Goal: Task Accomplishment & Management: Use online tool/utility

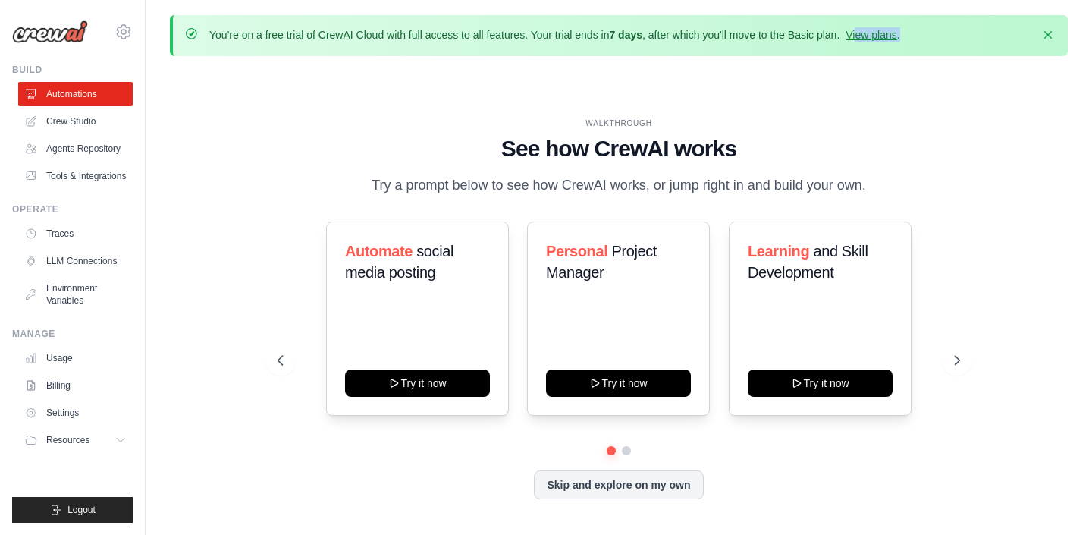
click at [861, 42] on div "You're on a free trial of CrewAI Cloud with full access to all features. Your t…" at bounding box center [554, 35] width 691 height 17
click at [861, 30] on link "View plans" at bounding box center [870, 35] width 51 height 12
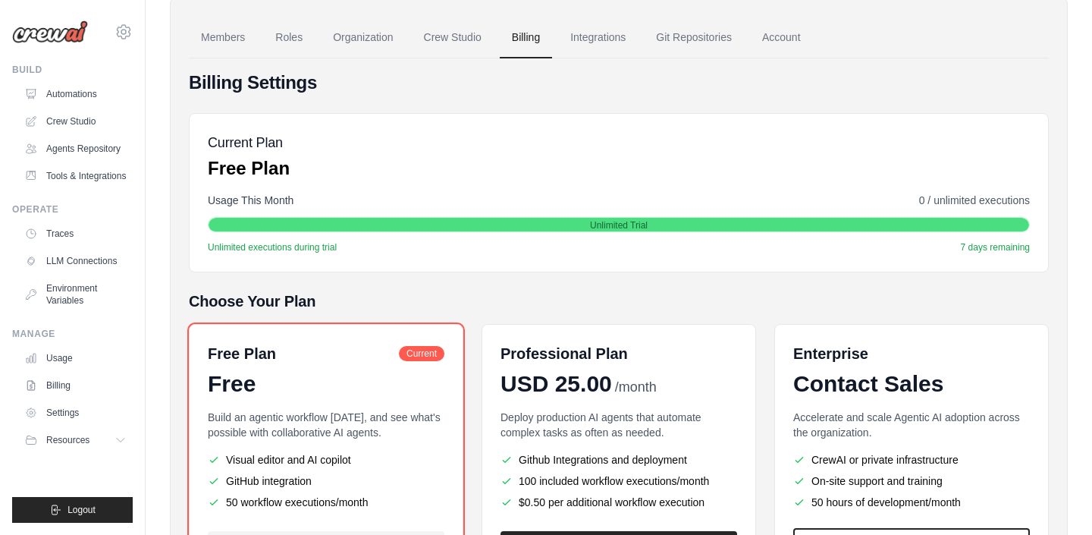
scroll to position [114, 0]
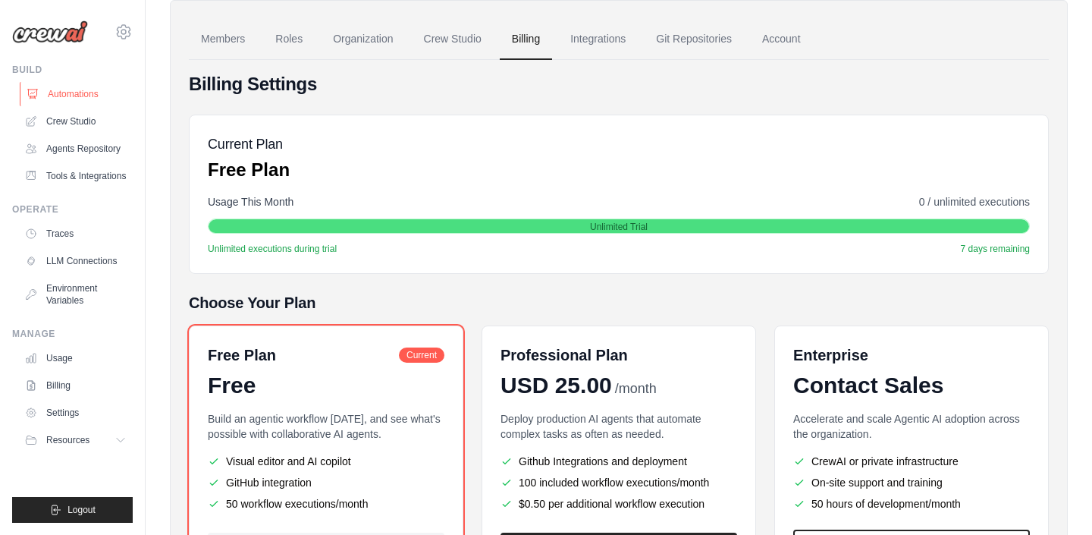
click at [108, 91] on link "Automations" at bounding box center [77, 94] width 114 height 24
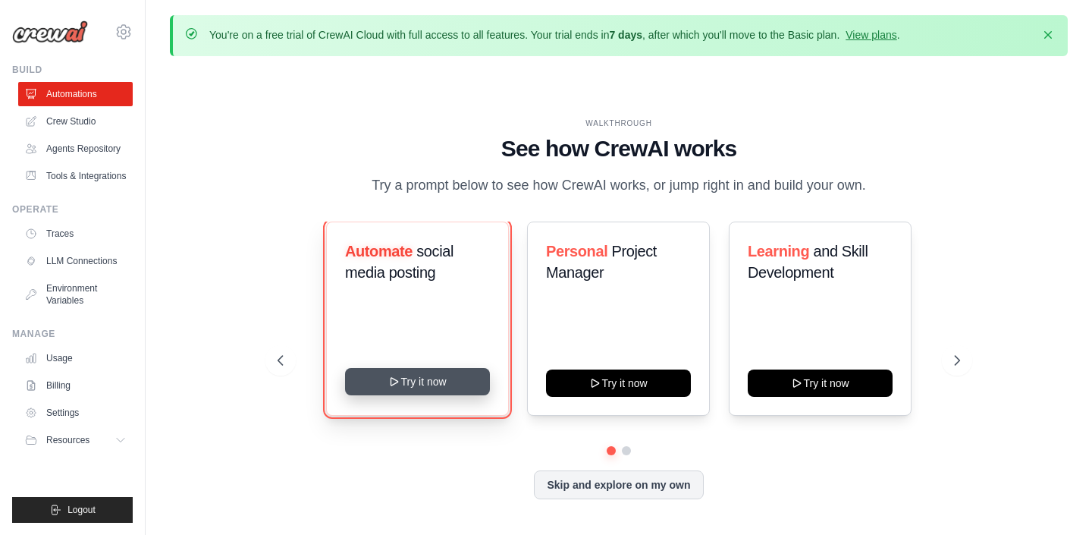
click at [473, 372] on button "Try it now" at bounding box center [417, 381] width 145 height 27
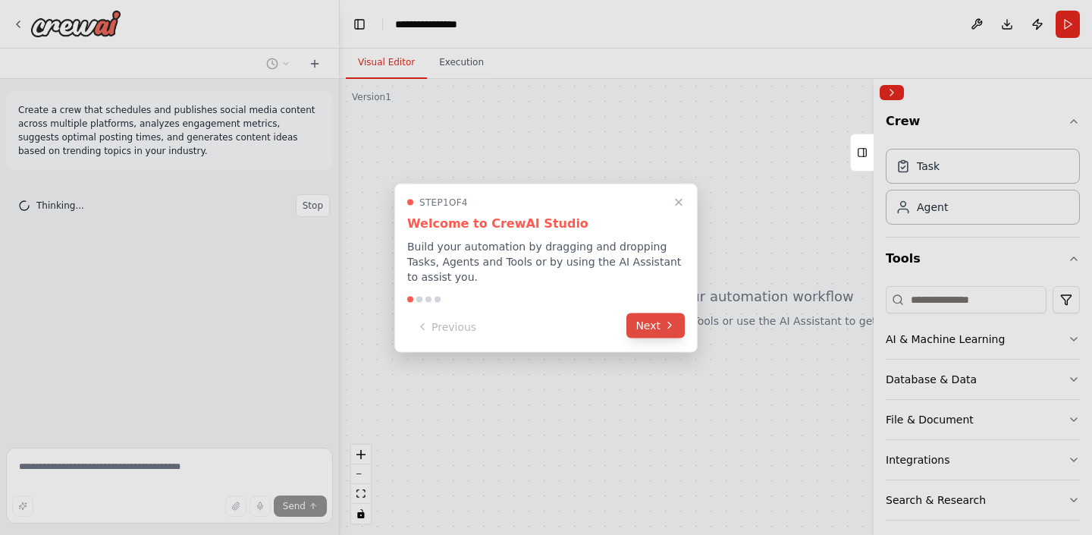
click at [676, 319] on button "Next" at bounding box center [655, 324] width 58 height 25
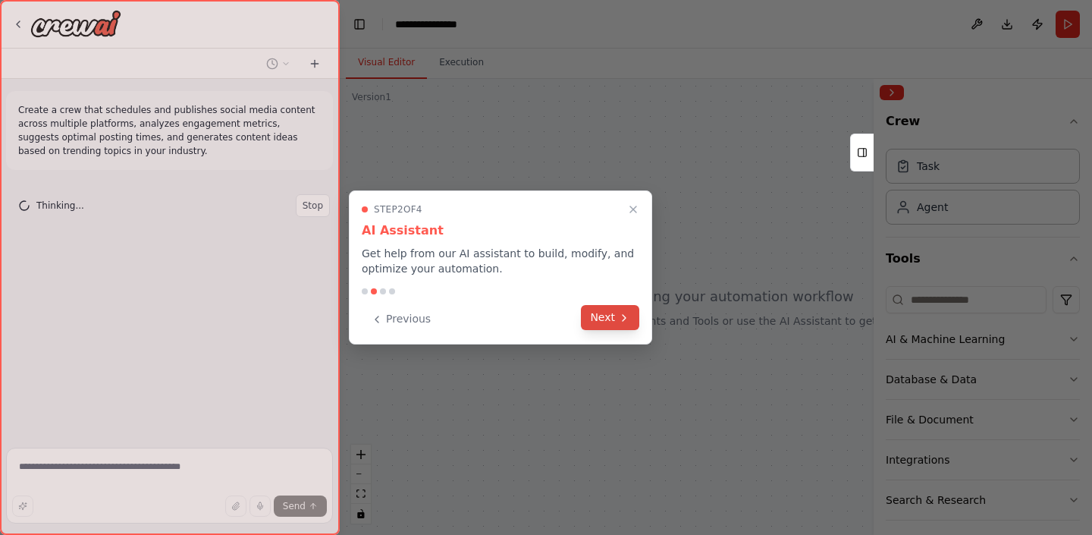
click at [630, 317] on button "Next" at bounding box center [610, 317] width 58 height 25
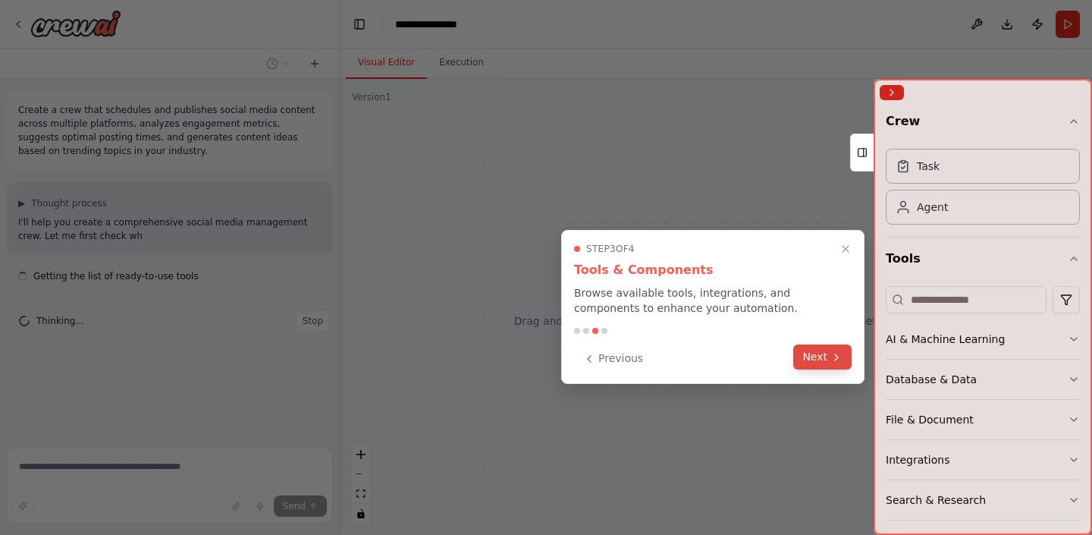
click at [814, 365] on button "Next" at bounding box center [822, 356] width 58 height 25
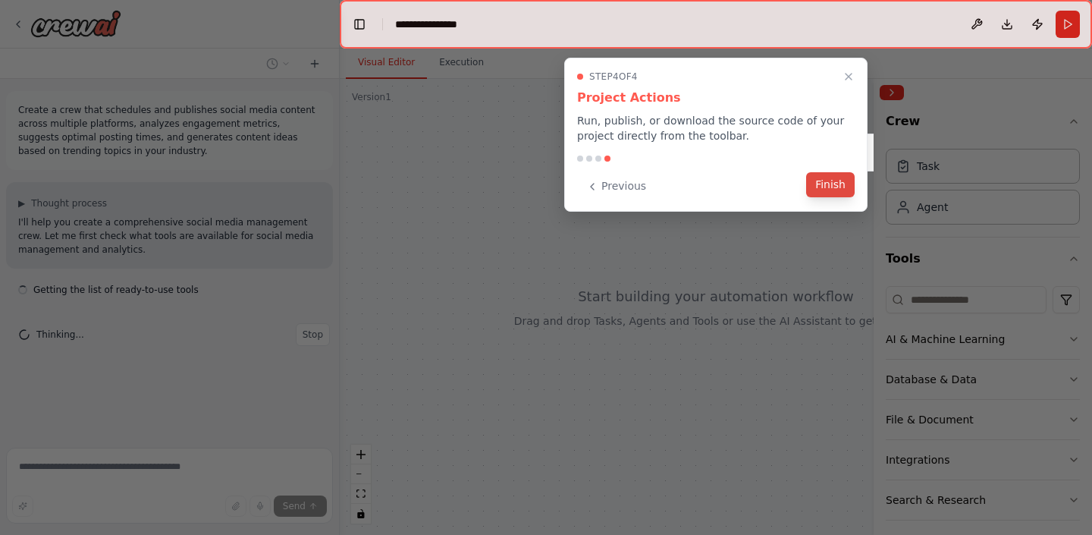
click at [810, 179] on button "Finish" at bounding box center [830, 184] width 49 height 25
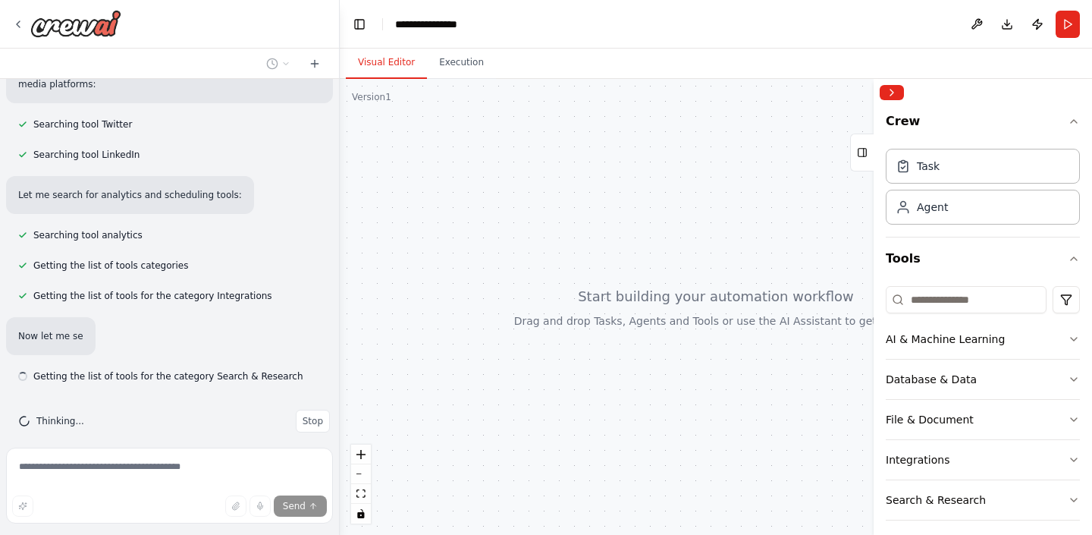
scroll to position [354, 0]
click at [400, 25] on div "**********" at bounding box center [434, 24] width 78 height 15
click at [400, 25] on div "**********" at bounding box center [471, 24] width 152 height 15
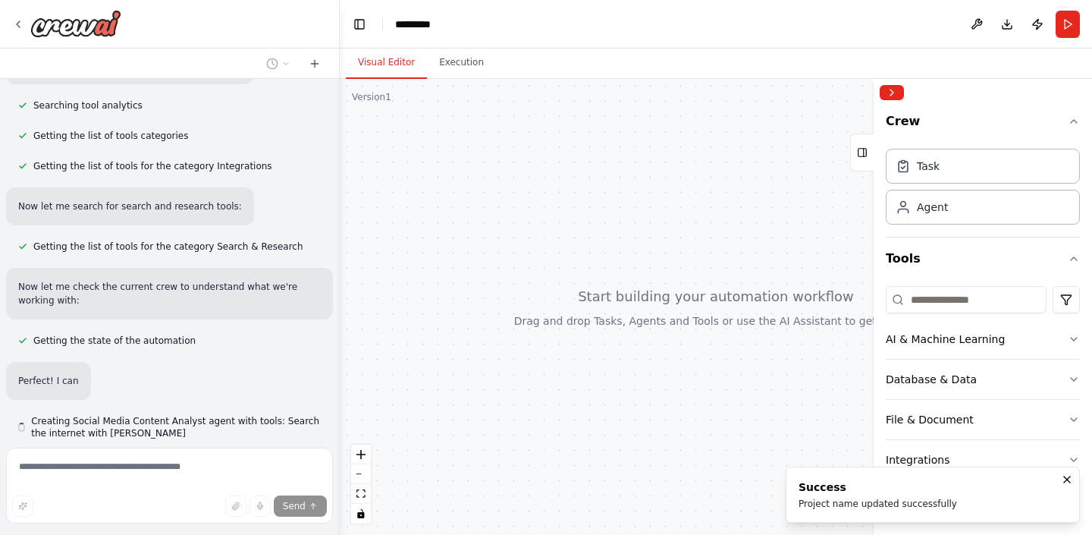
scroll to position [485, 0]
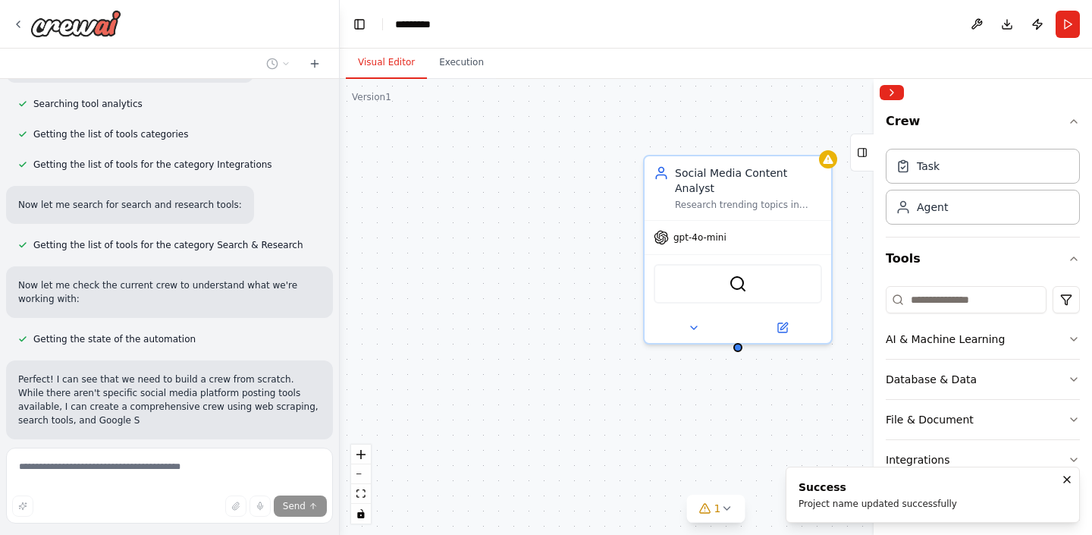
click at [231, 447] on form "Send" at bounding box center [169, 487] width 339 height 93
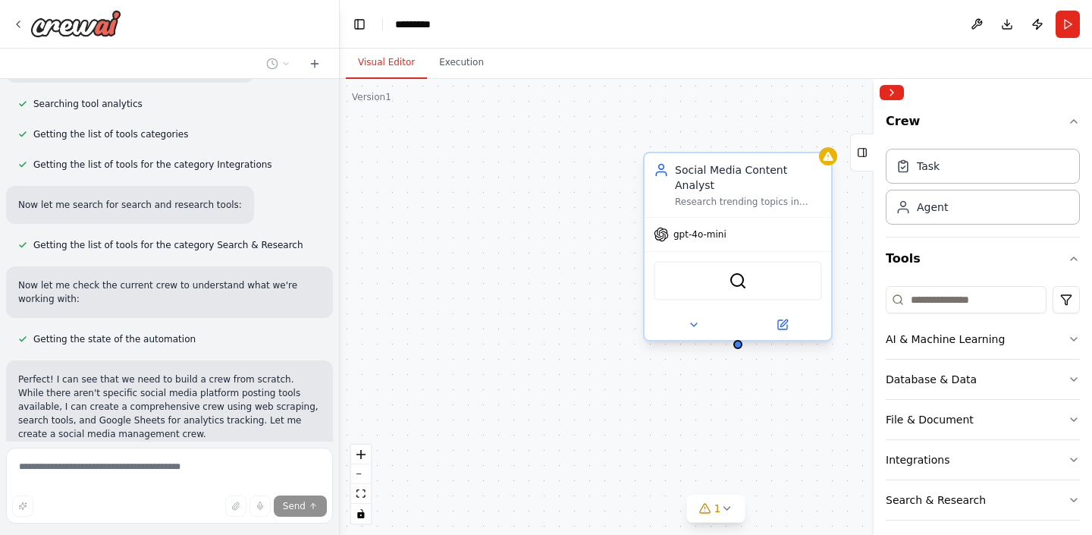
click at [710, 228] on div "gpt-4o-mini" at bounding box center [738, 234] width 187 height 33
click at [711, 228] on span "gpt-4o-mini" at bounding box center [699, 234] width 53 height 12
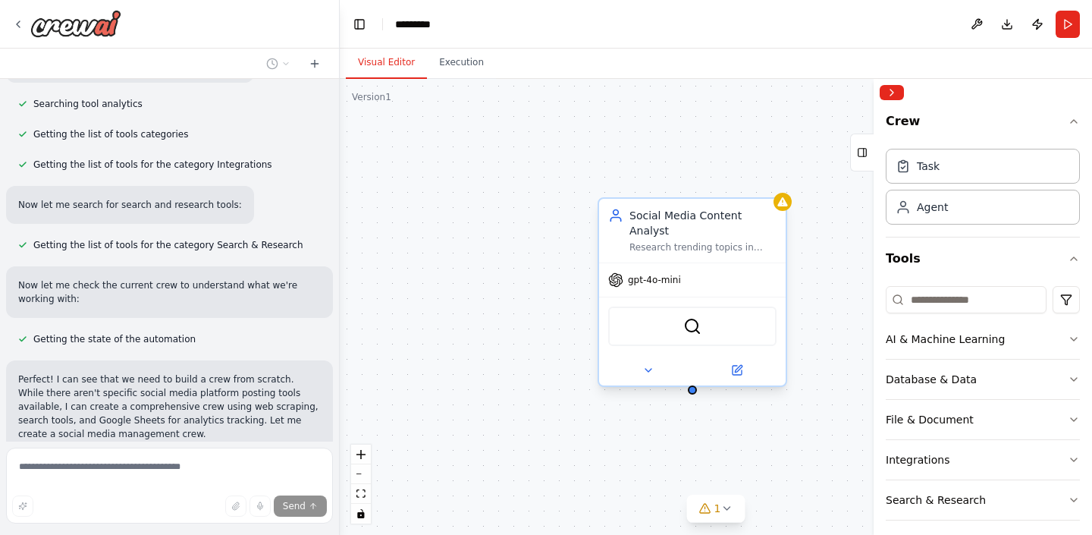
drag, startPoint x: 713, startPoint y: 228, endPoint x: 660, endPoint y: 271, distance: 67.9
click at [660, 271] on div "gpt-4o-mini" at bounding box center [692, 279] width 187 height 33
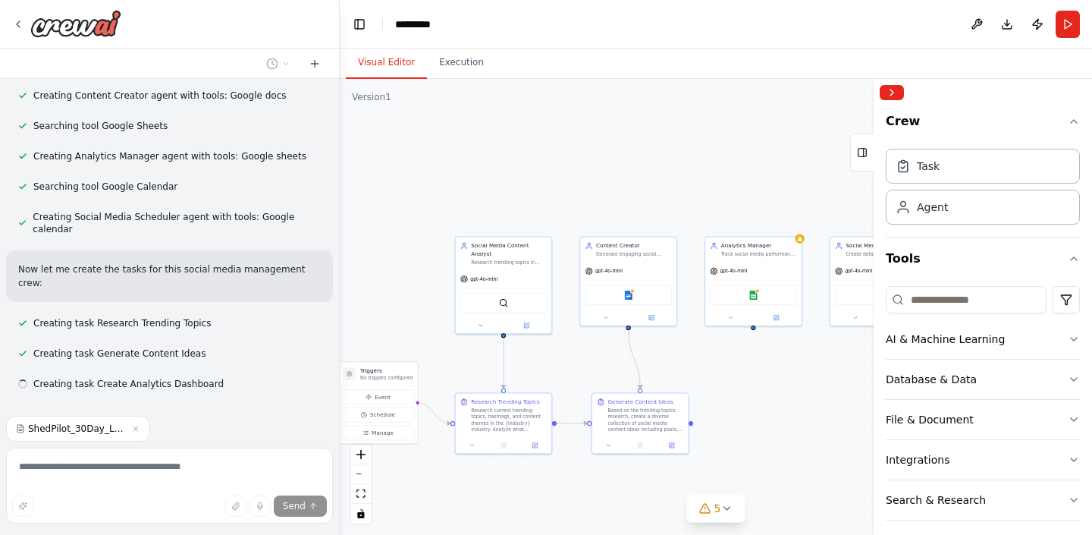
scroll to position [1082, 0]
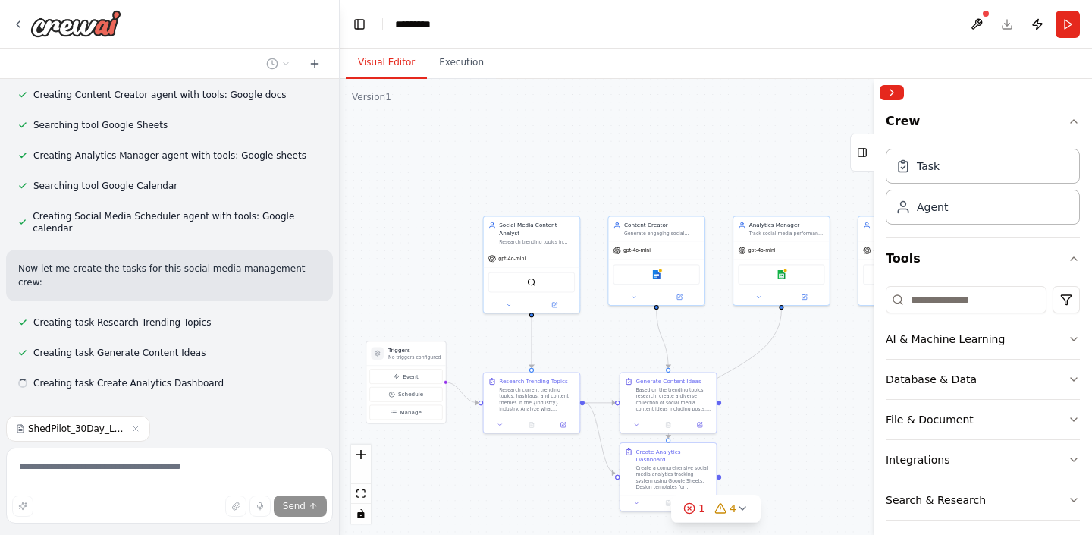
drag, startPoint x: 516, startPoint y: 345, endPoint x: 447, endPoint y: 307, distance: 79.4
click at [447, 307] on div ".deletable-edge-delete-btn { width: 20px; height: 20px; border: 0px solid #ffff…" at bounding box center [716, 307] width 752 height 456
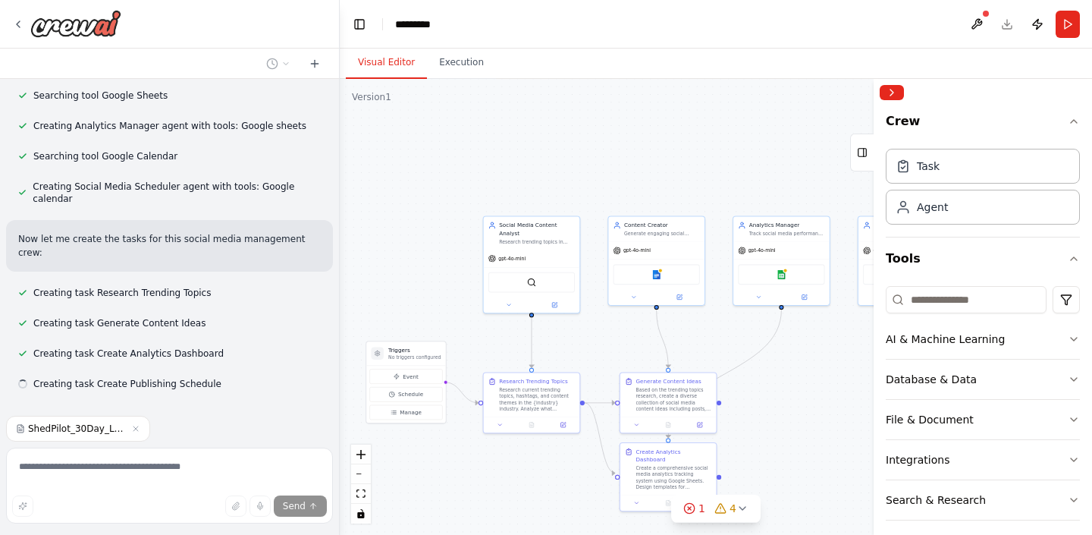
scroll to position [1112, 0]
click at [458, 71] on button "Execution" at bounding box center [461, 63] width 69 height 32
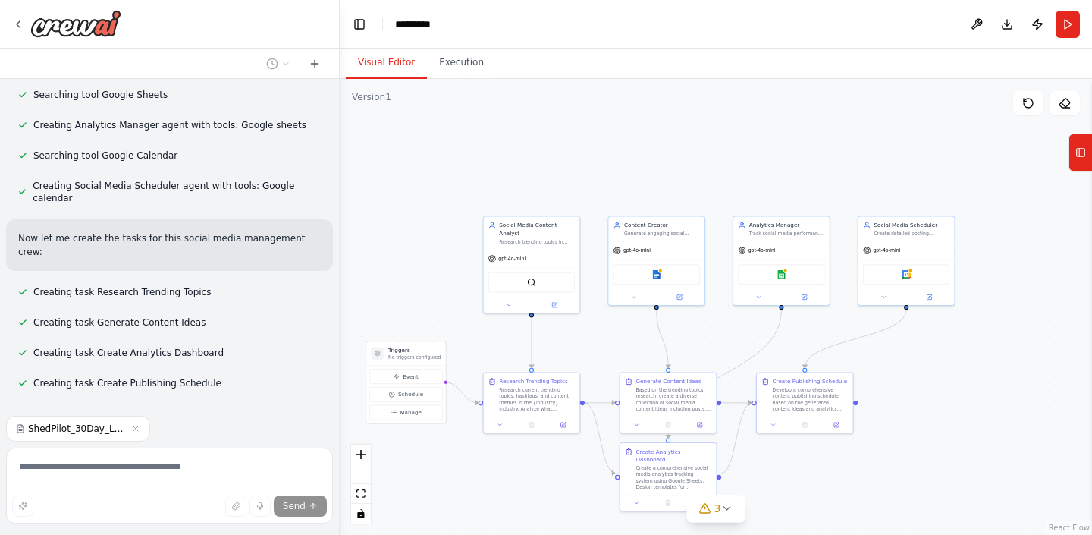
click at [405, 64] on button "Visual Editor" at bounding box center [386, 63] width 81 height 32
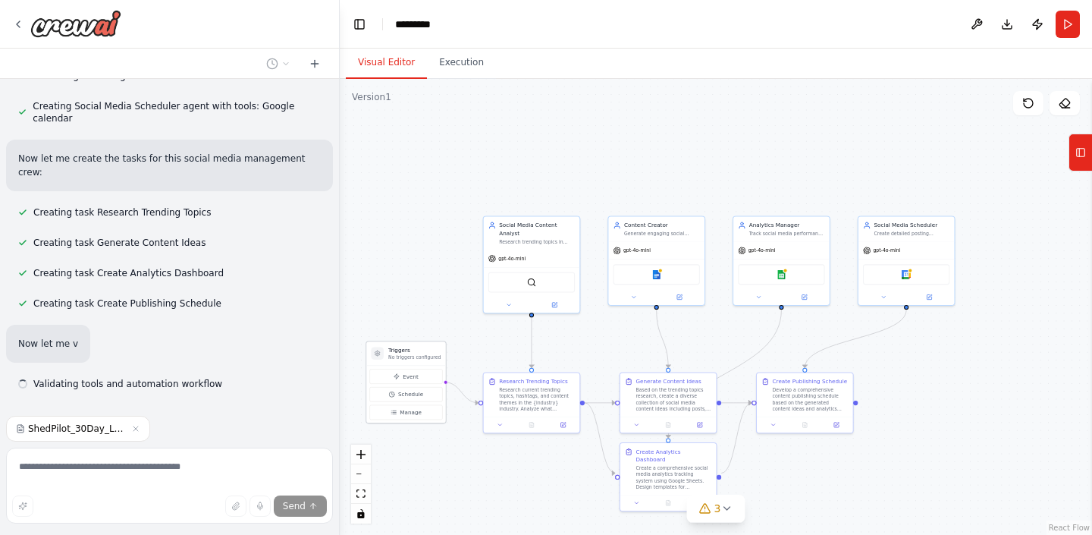
scroll to position [1193, 0]
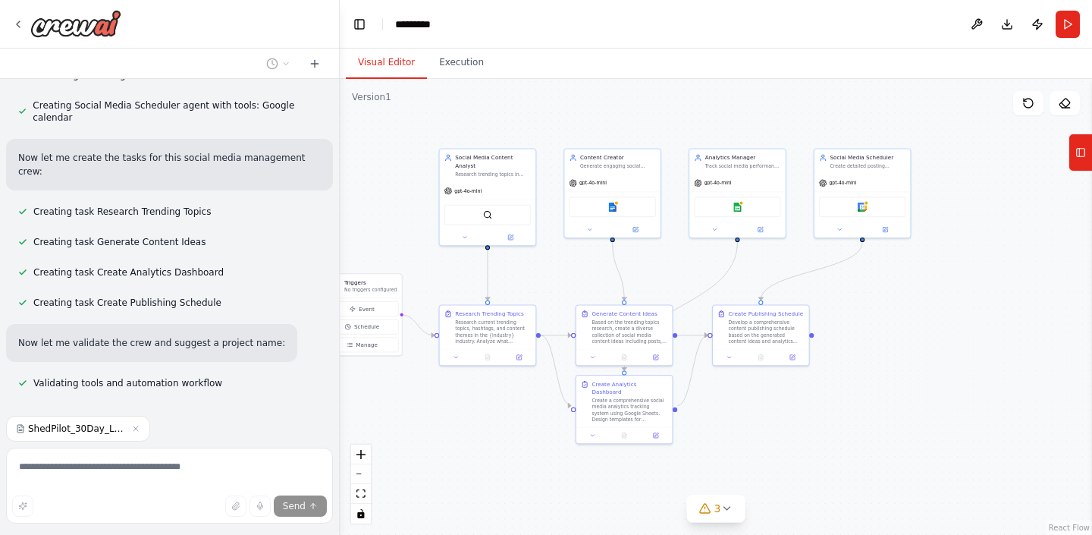
drag, startPoint x: 499, startPoint y: 336, endPoint x: 455, endPoint y: 268, distance: 80.5
click at [455, 268] on div ".deletable-edge-delete-btn { width: 20px; height: 20px; border: 0px solid #ffff…" at bounding box center [716, 307] width 752 height 456
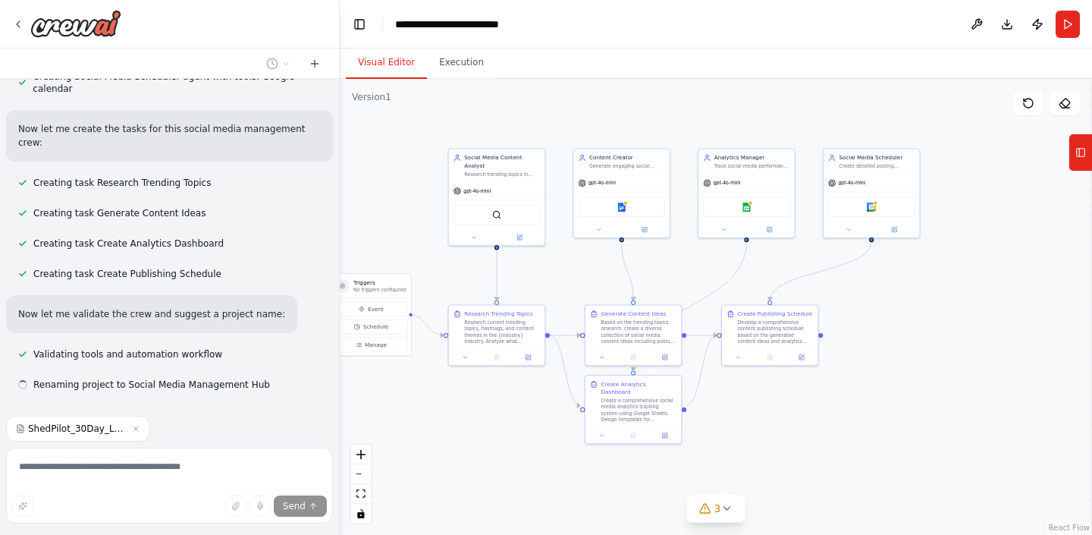
scroll to position [1223, 0]
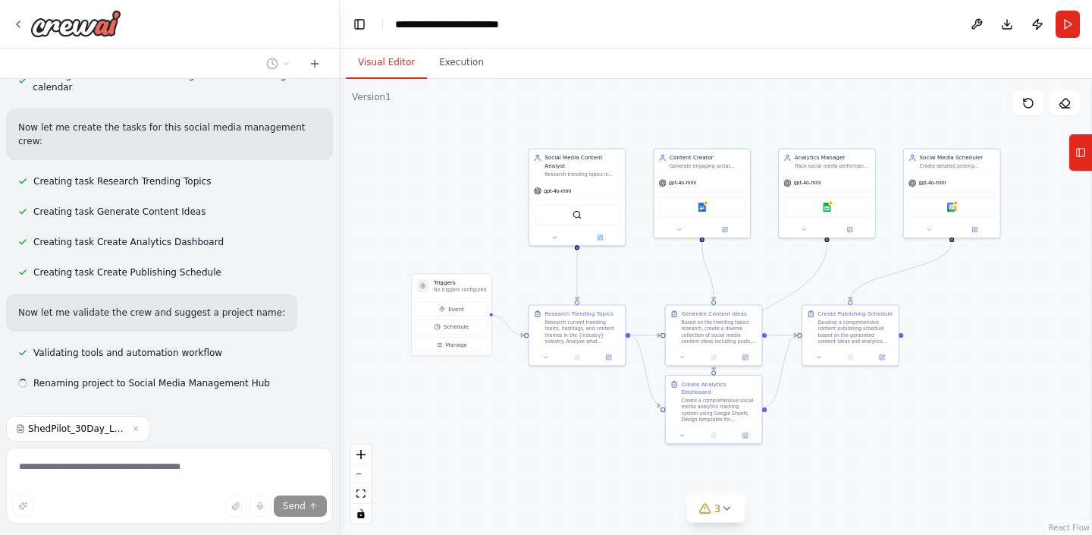
drag, startPoint x: 482, startPoint y: 272, endPoint x: 572, endPoint y: 272, distance: 89.5
click at [572, 272] on div ".deletable-edge-delete-btn { width: 20px; height: 20px; border: 0px solid #ffff…" at bounding box center [716, 307] width 752 height 456
click at [726, 507] on icon at bounding box center [726, 508] width 12 height 12
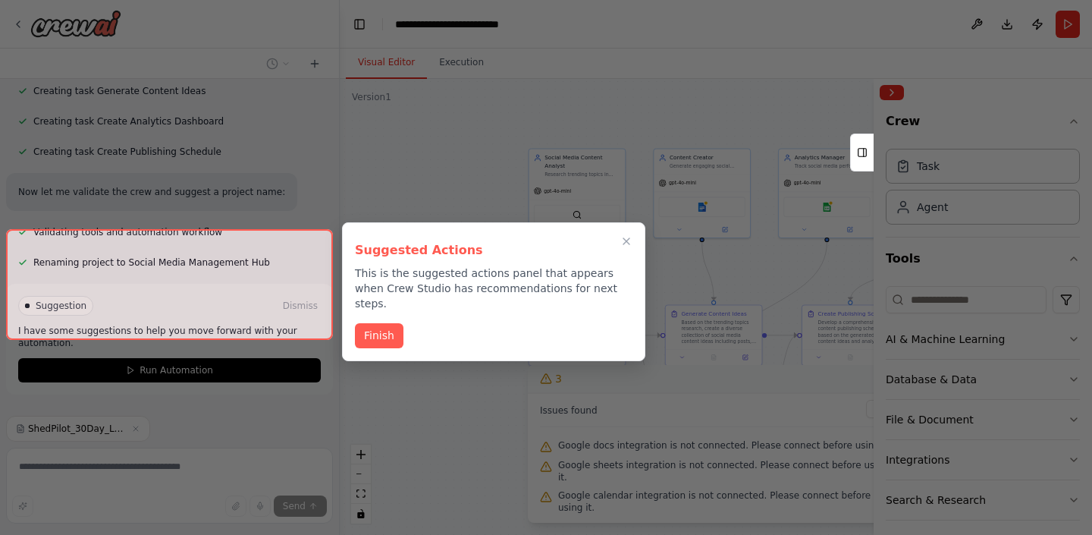
scroll to position [1346, 0]
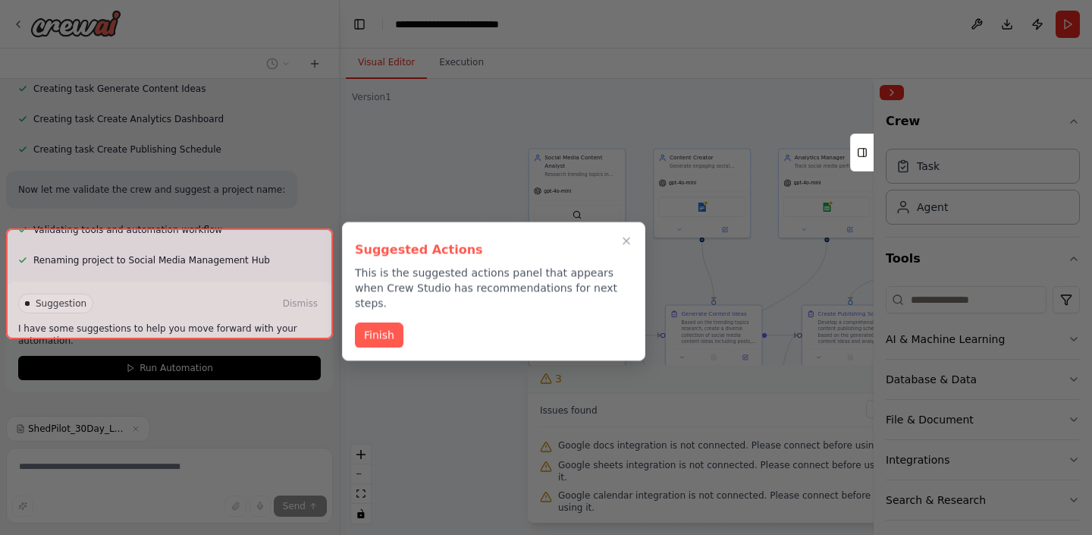
click at [309, 257] on div at bounding box center [169, 283] width 327 height 111
click at [312, 249] on div at bounding box center [169, 283] width 327 height 111
click at [283, 303] on div at bounding box center [169, 283] width 327 height 111
click at [394, 321] on button "Finish" at bounding box center [379, 333] width 49 height 25
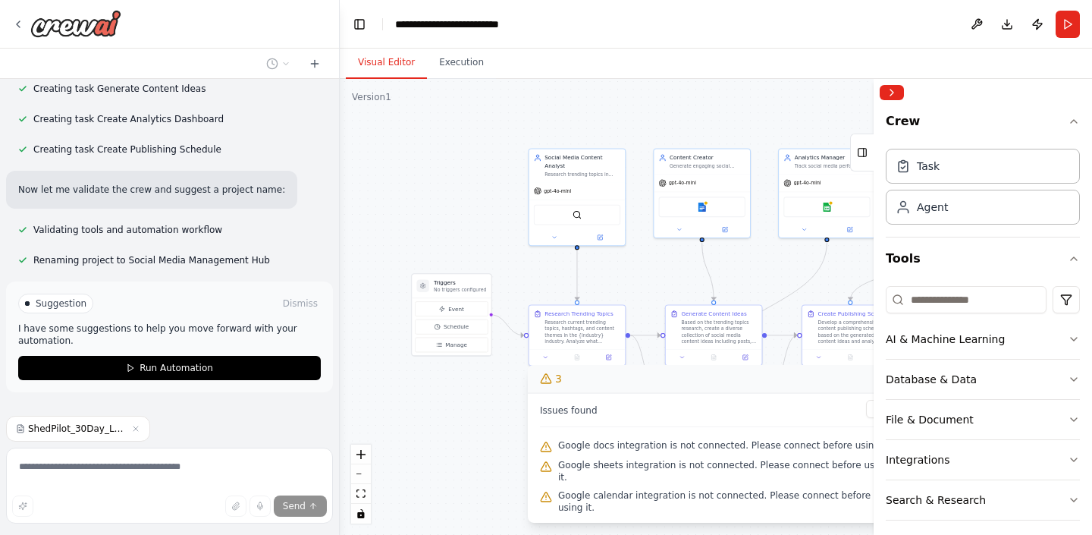
click at [306, 293] on div "Suggestion Dismiss" at bounding box center [169, 303] width 303 height 20
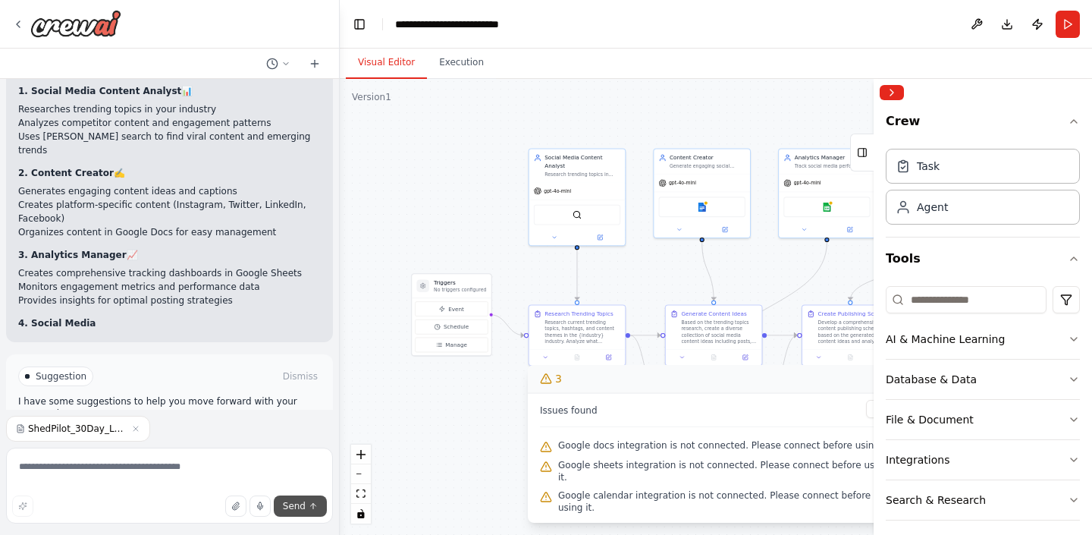
click at [306, 501] on button "Send" at bounding box center [300, 505] width 53 height 21
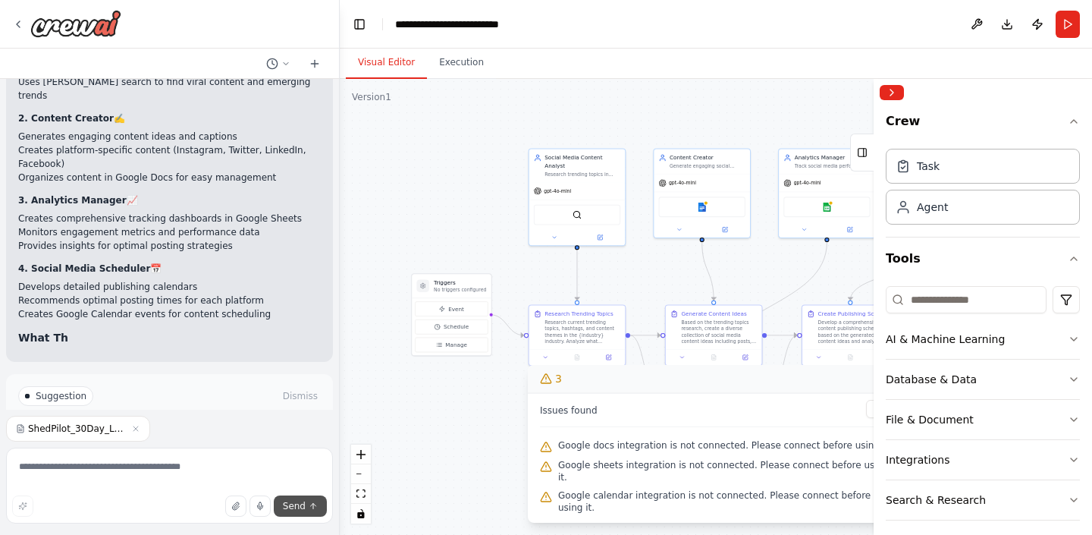
click at [288, 505] on span "Send" at bounding box center [294, 506] width 23 height 12
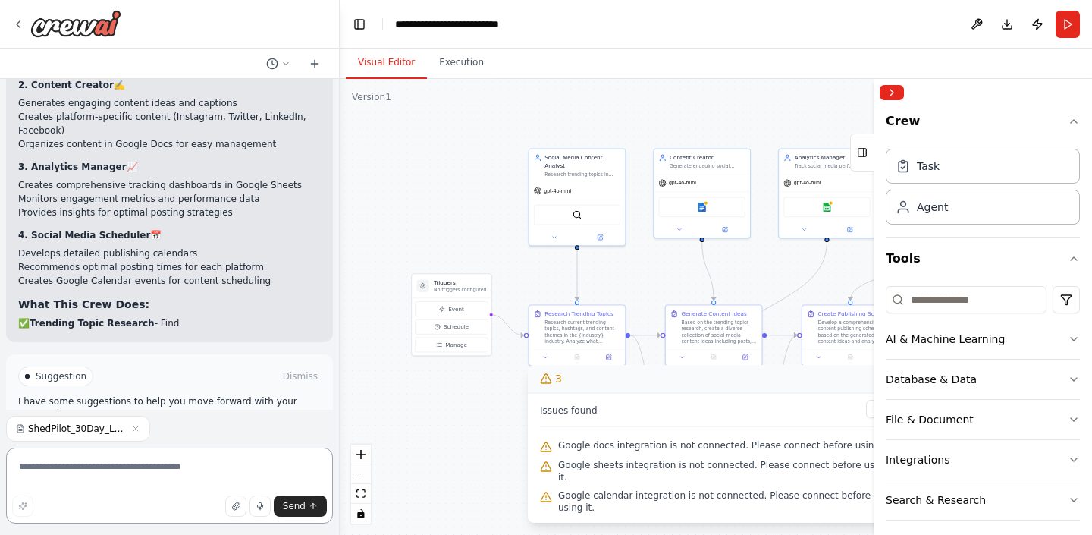
click at [250, 461] on textarea at bounding box center [169, 485] width 327 height 76
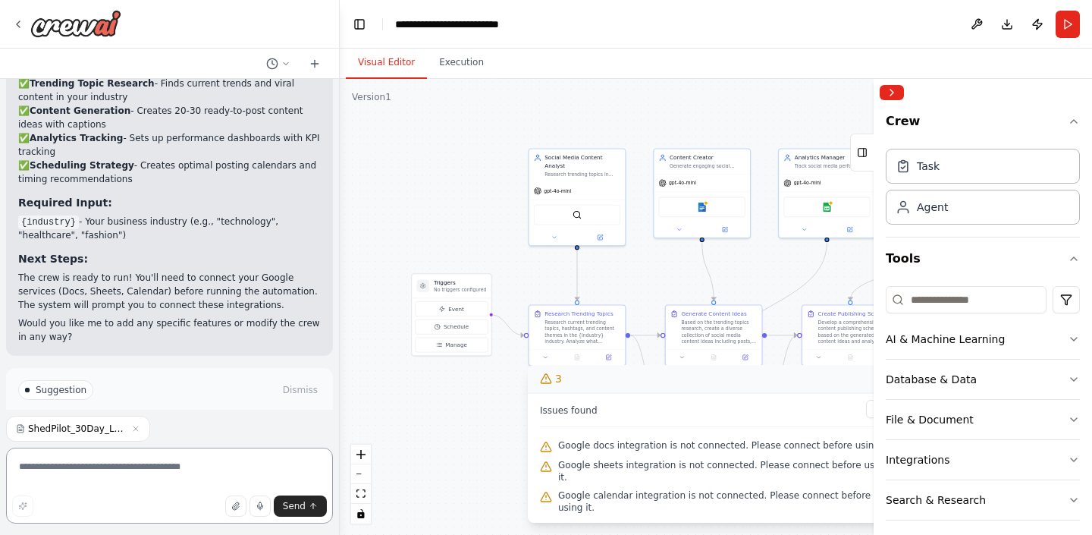
scroll to position [1966, 0]
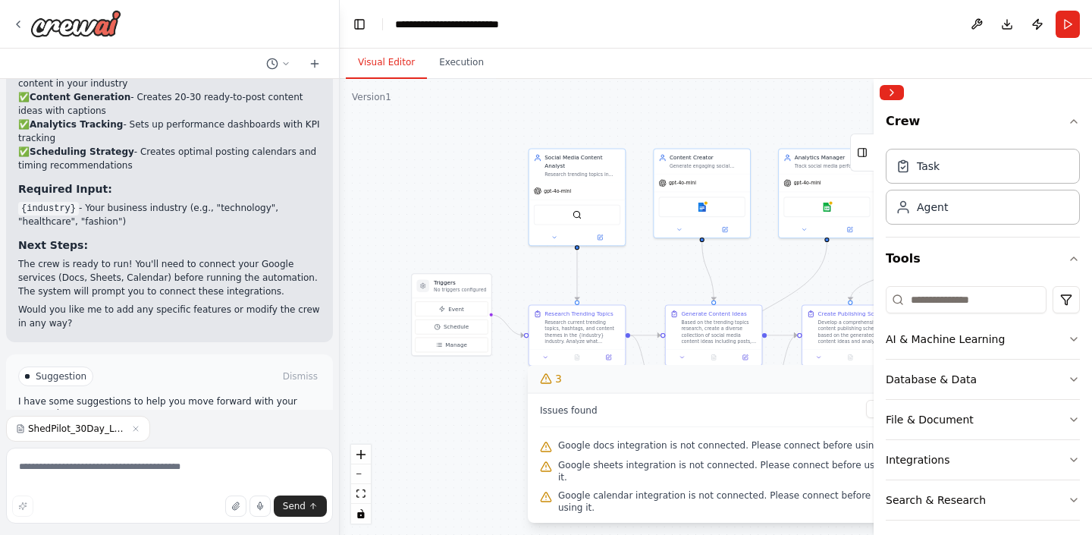
click at [272, 428] on button "Run Automation" at bounding box center [169, 440] width 303 height 24
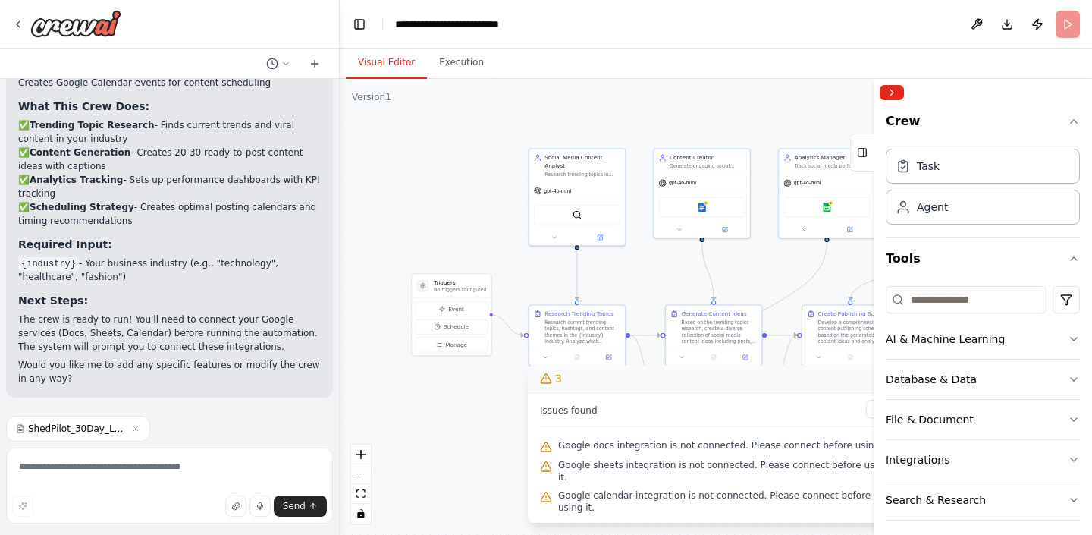
scroll to position [1843, 0]
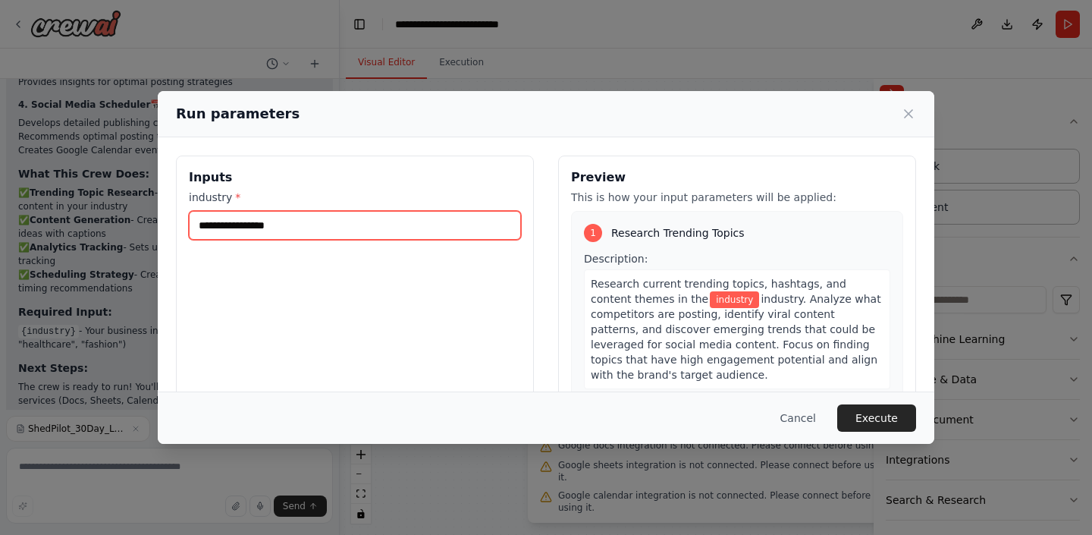
click at [460, 218] on input "industry *" at bounding box center [355, 225] width 332 height 29
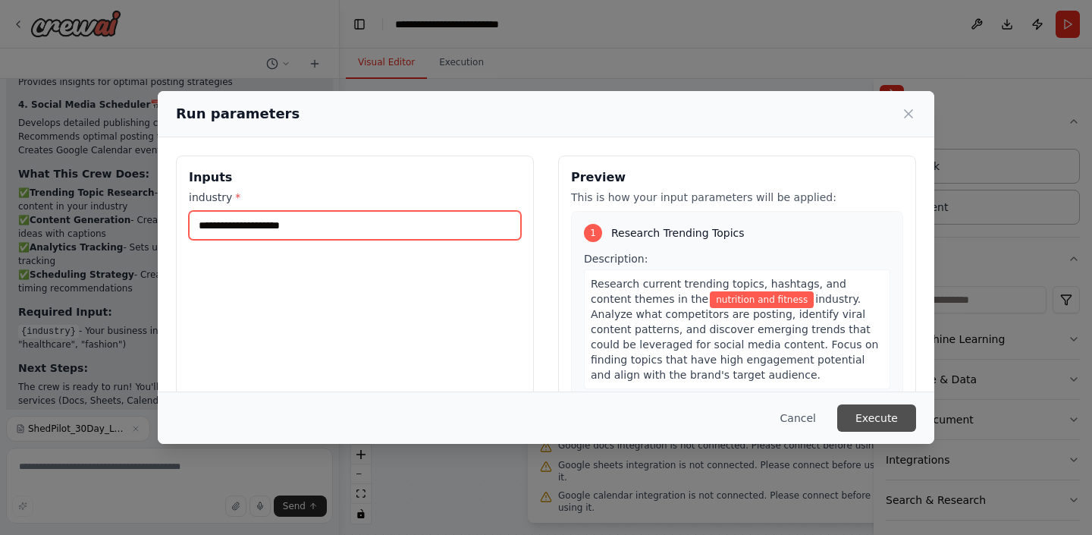
type input "**********"
click at [880, 414] on button "Execute" at bounding box center [876, 417] width 79 height 27
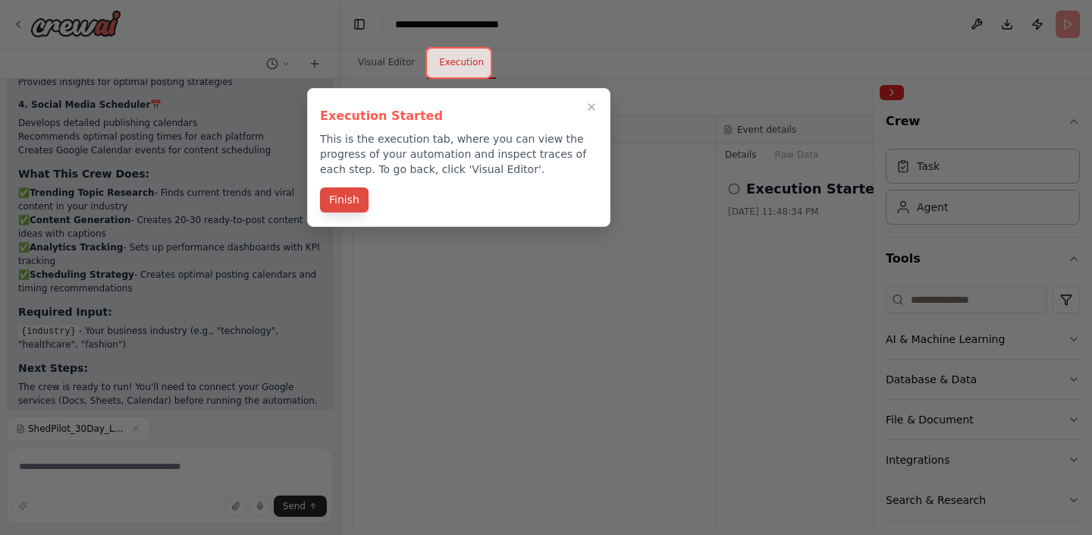
click at [350, 209] on button "Finish" at bounding box center [344, 199] width 49 height 25
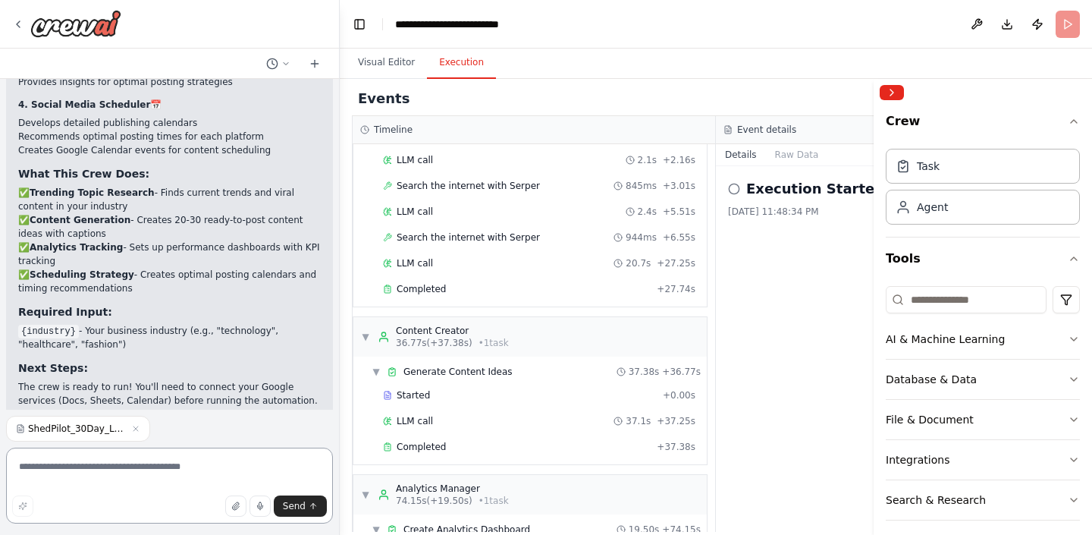
click at [139, 457] on textarea at bounding box center [169, 485] width 327 height 76
click at [113, 431] on span "ShedPilot_30Day_Launch_Sprint.xlsx" at bounding box center [76, 428] width 97 height 12
click at [125, 454] on textarea at bounding box center [169, 485] width 327 height 76
type textarea "**********"
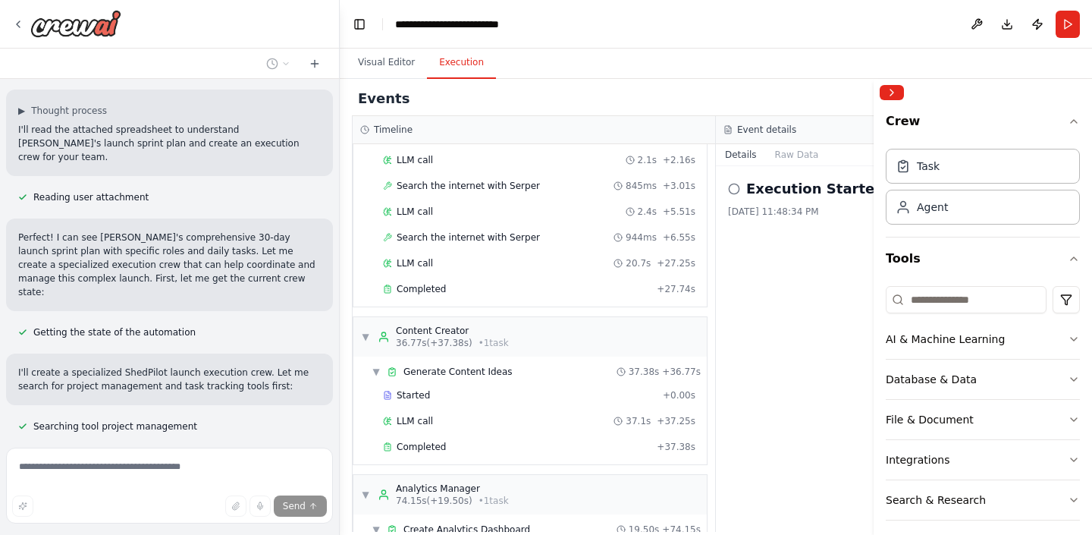
scroll to position [2319, 0]
click at [400, 61] on button "Visual Editor" at bounding box center [386, 63] width 81 height 32
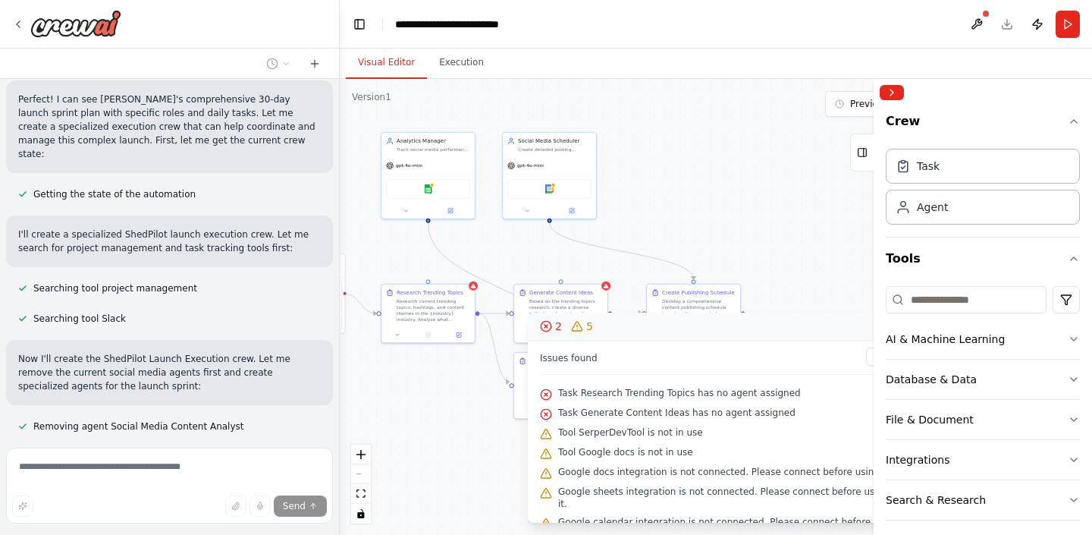
scroll to position [2457, 0]
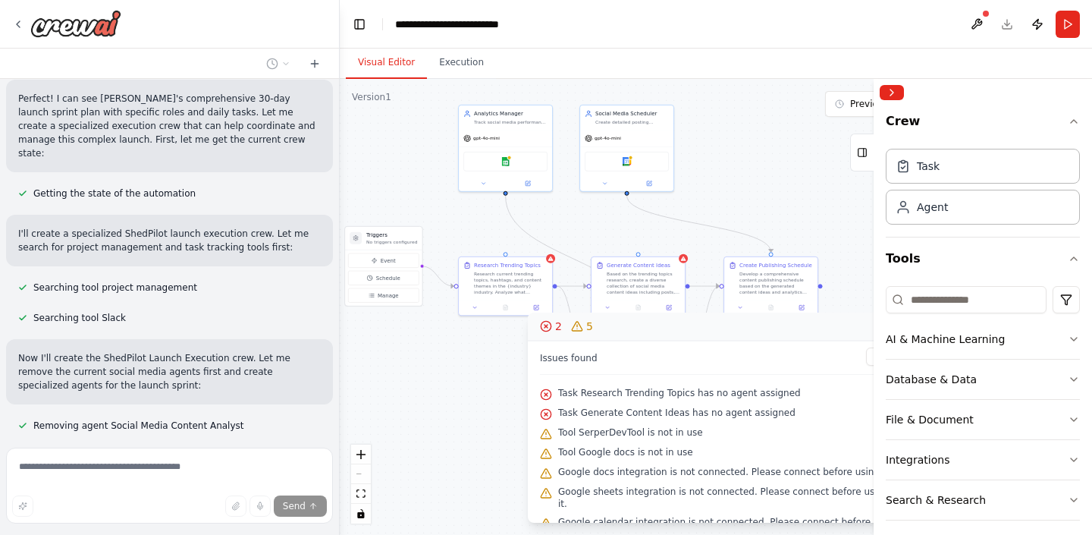
drag, startPoint x: 597, startPoint y: 271, endPoint x: 526, endPoint y: 224, distance: 84.7
click at [526, 224] on div ".deletable-edge-delete-btn { width: 20px; height: 20px; border: 0px solid #ffff…" at bounding box center [716, 307] width 752 height 456
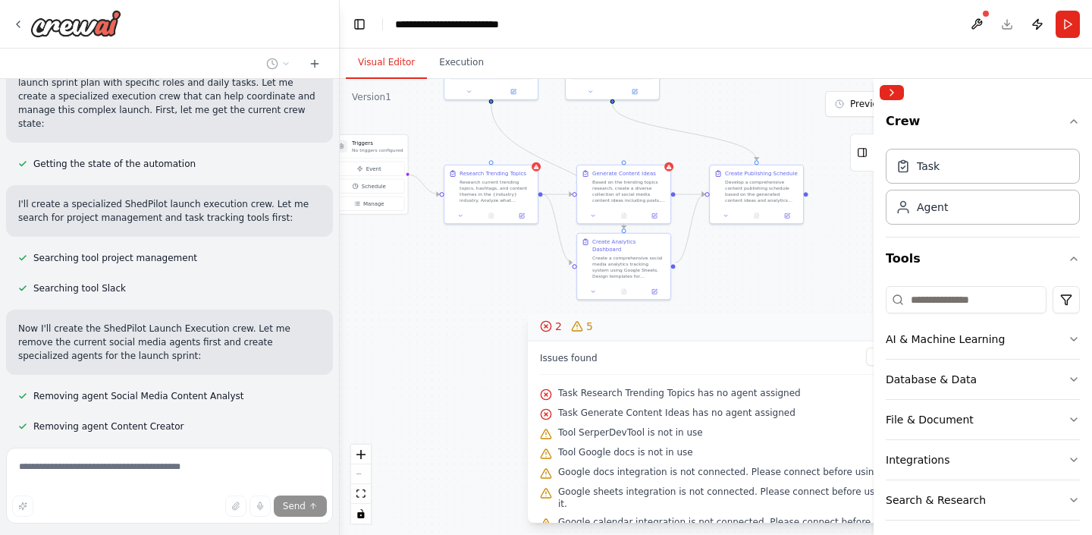
scroll to position [2488, 0]
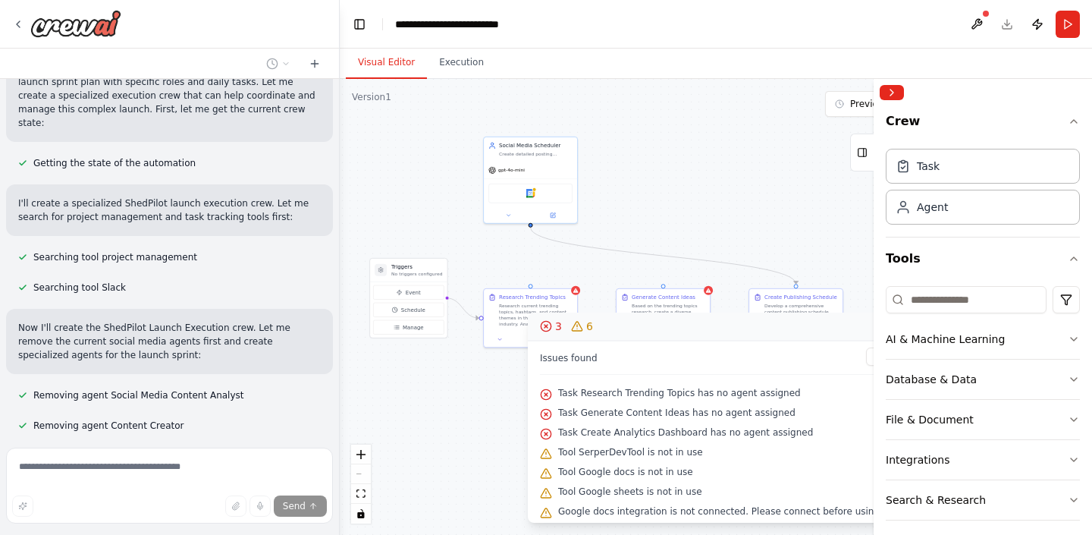
drag, startPoint x: 526, startPoint y: 224, endPoint x: 551, endPoint y: 256, distance: 40.5
click at [551, 256] on div ".deletable-edge-delete-btn { width: 20px; height: 20px; border: 0px solid #ffff…" at bounding box center [716, 307] width 752 height 456
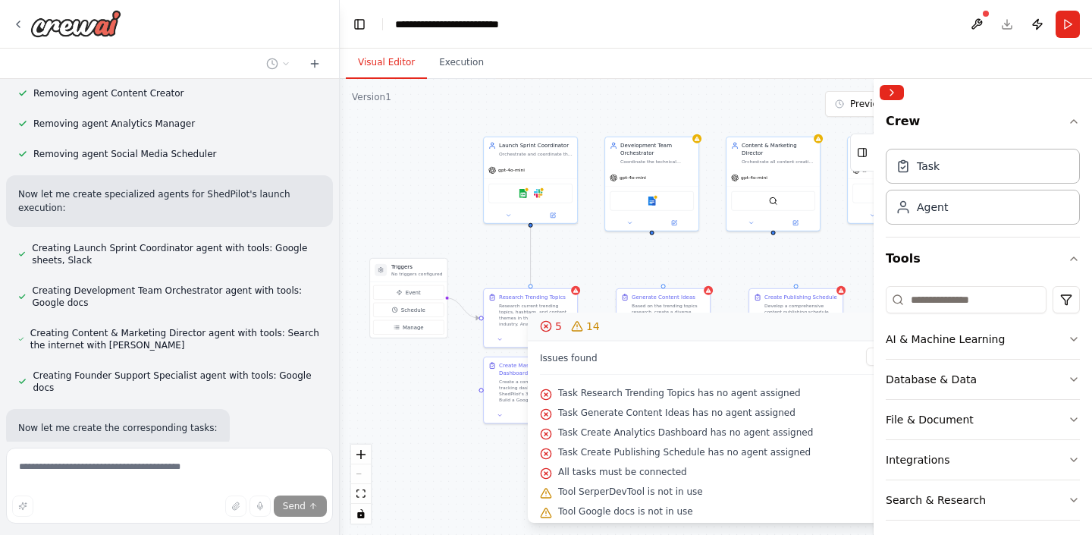
scroll to position [2850, 0]
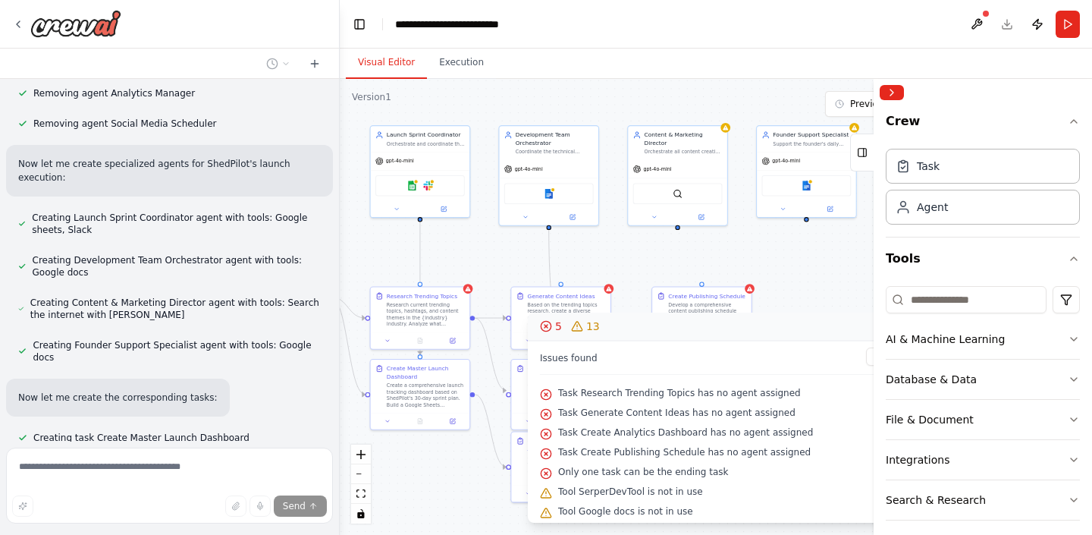
drag, startPoint x: 568, startPoint y: 108, endPoint x: 459, endPoint y: 102, distance: 108.6
click at [459, 102] on div ".deletable-edge-delete-btn { width: 20px; height: 20px; border: 0px solid #ffff…" at bounding box center [716, 307] width 752 height 456
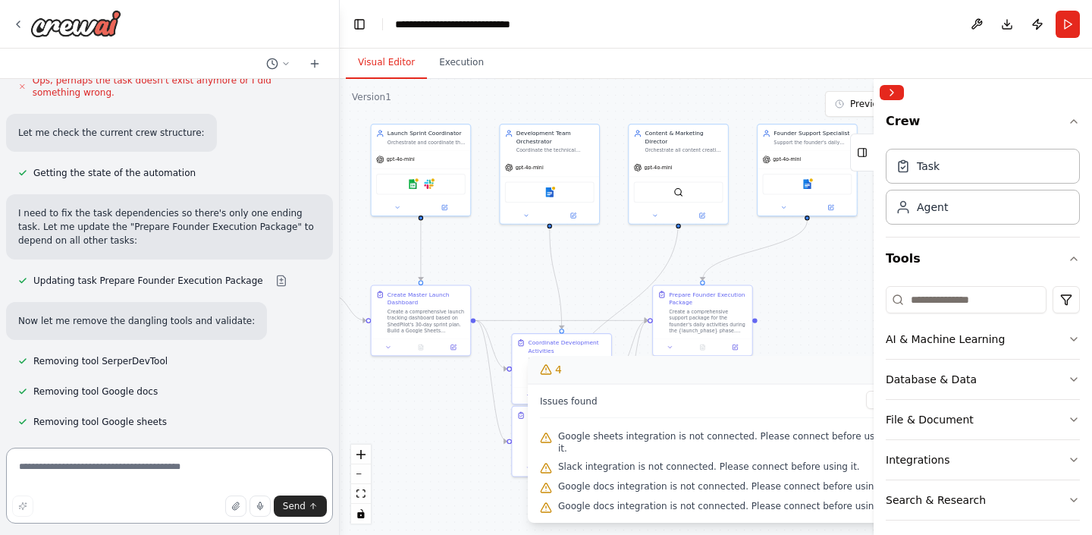
scroll to position [3787, 0]
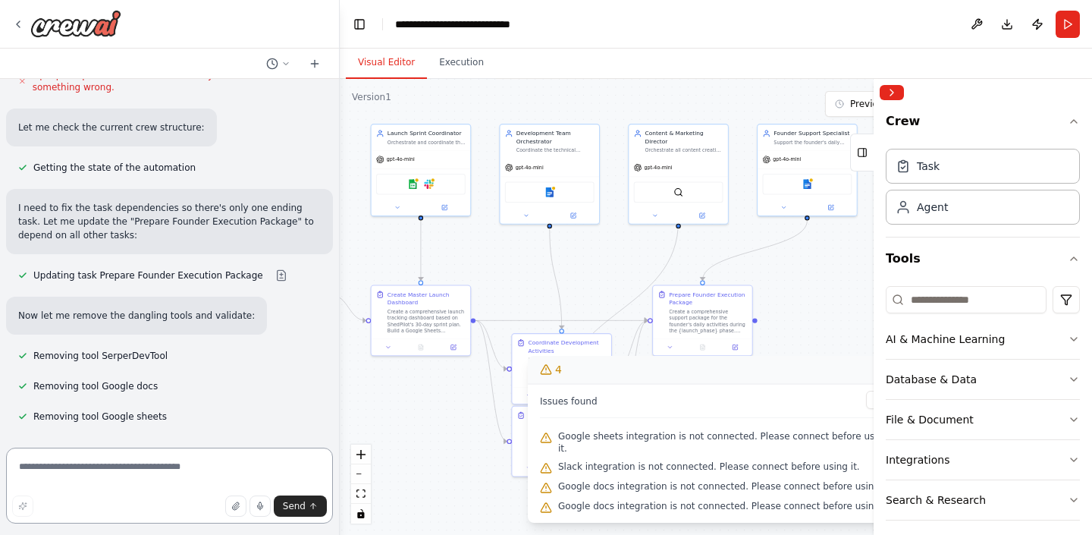
click at [196, 465] on textarea at bounding box center [169, 485] width 327 height 76
type textarea "********"
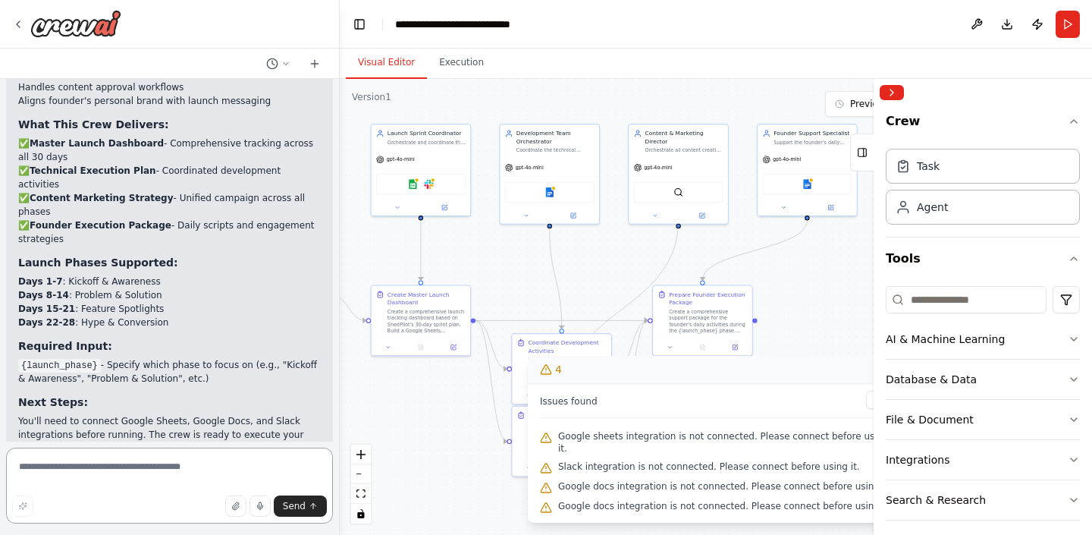
scroll to position [4775, 0]
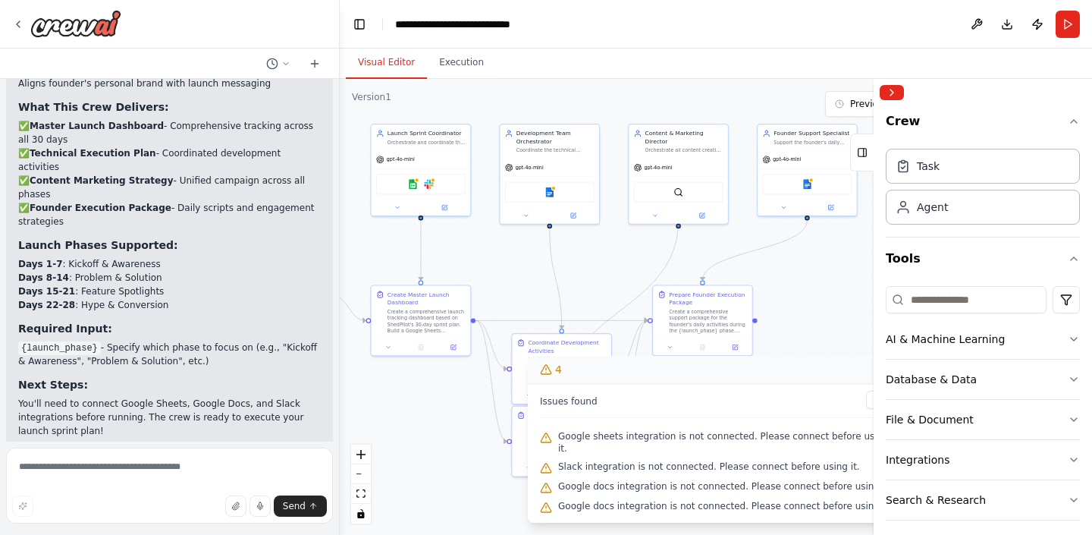
click at [64, 496] on span "Suggestion" at bounding box center [61, 502] width 51 height 12
click at [176, 492] on div "Suggestion Dismiss I have some suggestions to help you move forward with your a…" at bounding box center [169, 535] width 303 height 86
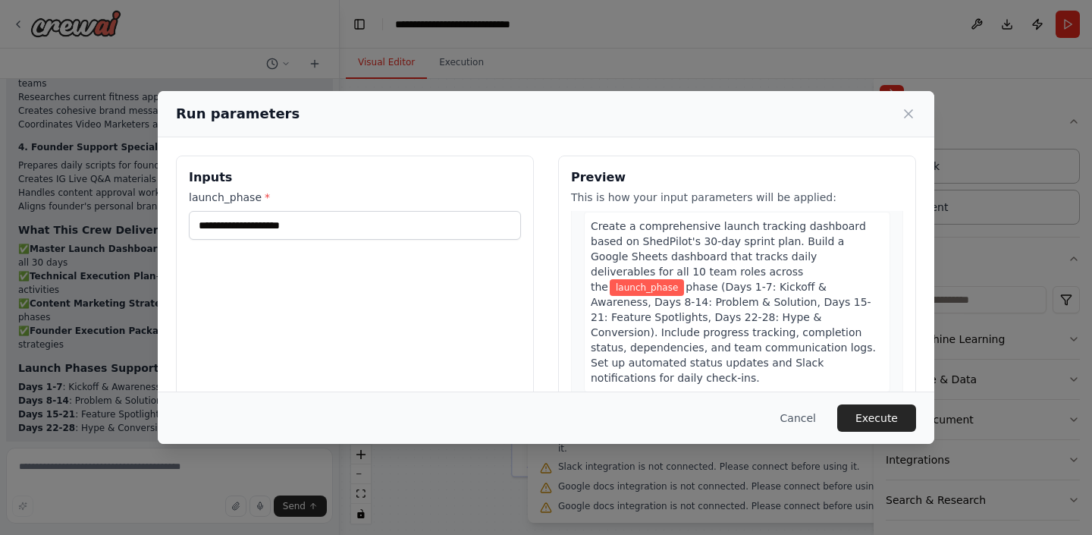
scroll to position [59, 0]
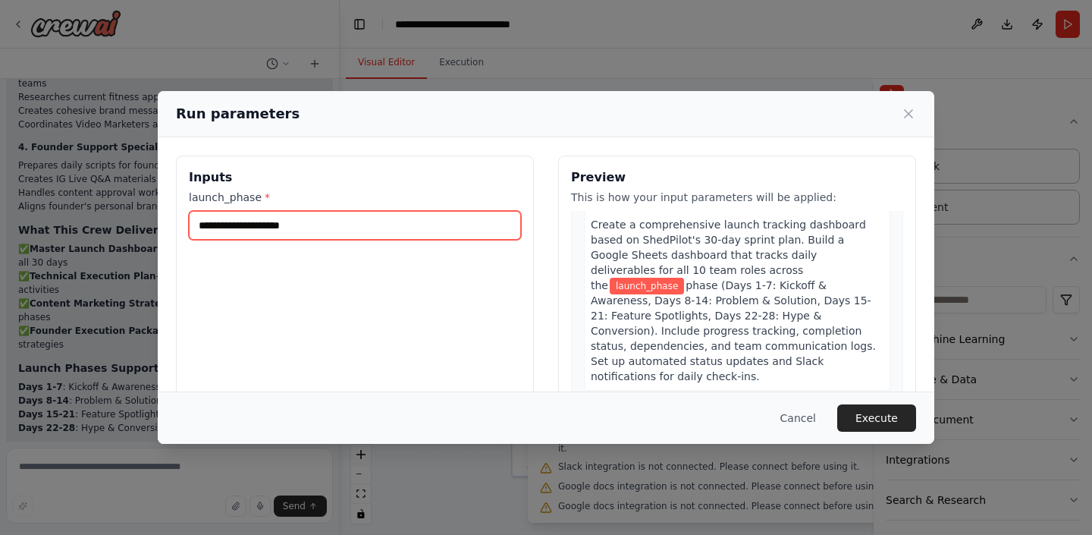
click at [434, 233] on input "launch_phase *" at bounding box center [355, 225] width 332 height 29
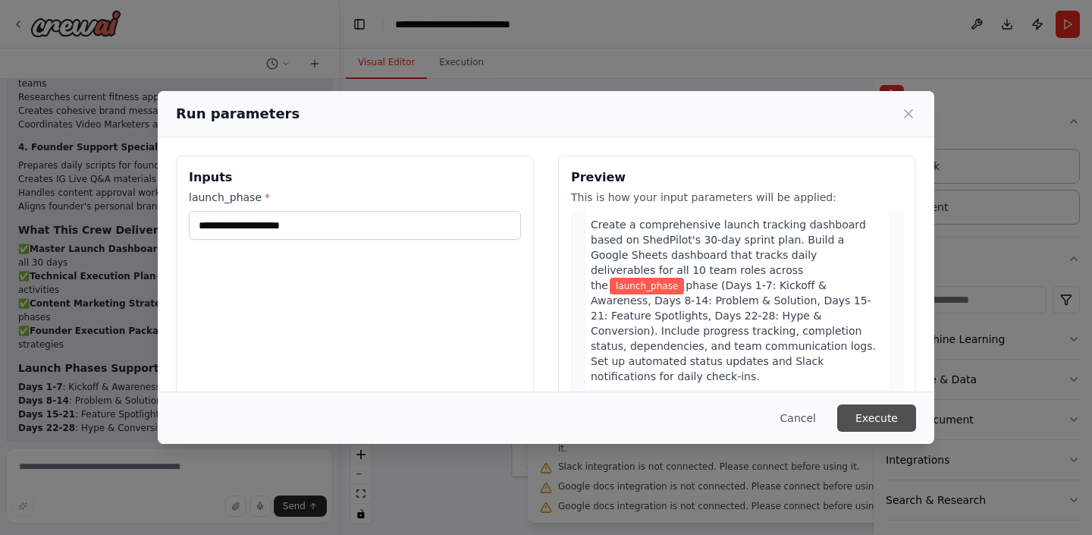
click at [868, 421] on button "Execute" at bounding box center [876, 417] width 79 height 27
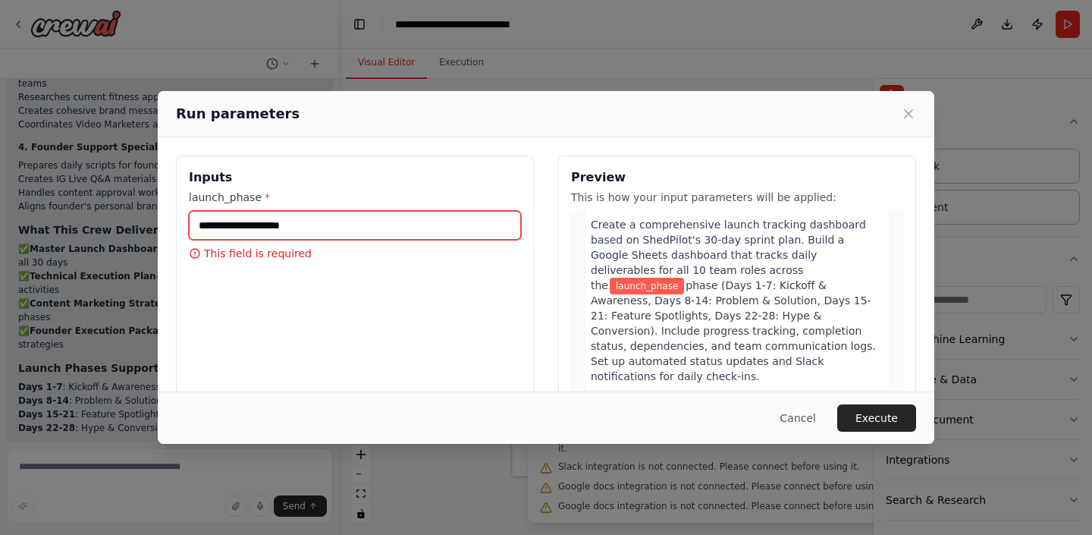
click at [450, 235] on input "launch_phase *" at bounding box center [355, 225] width 332 height 29
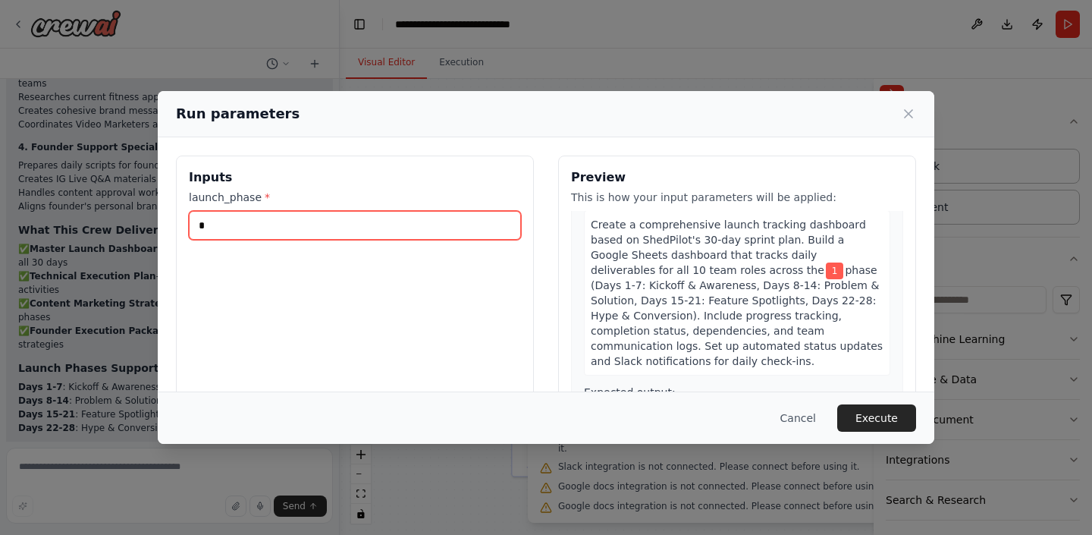
type input "*"
click at [865, 402] on div "Cancel Execute" at bounding box center [546, 417] width 776 height 52
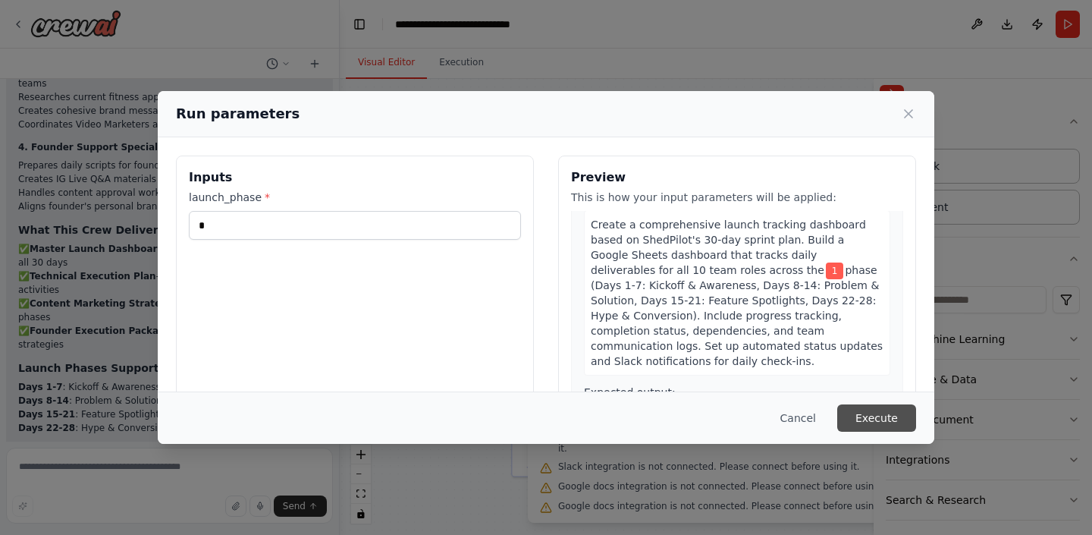
click at [865, 412] on button "Execute" at bounding box center [876, 417] width 79 height 27
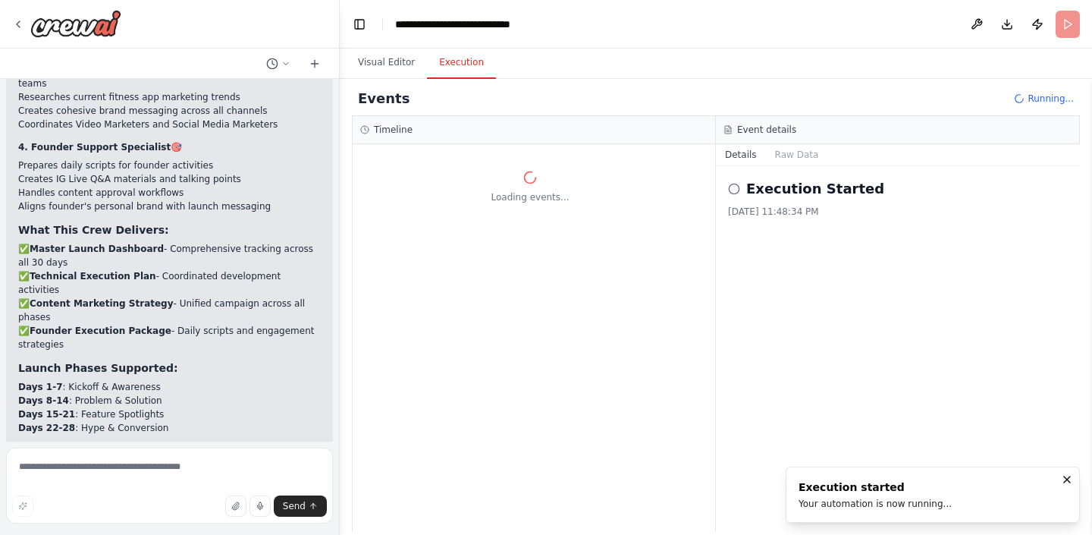
scroll to position [0, 0]
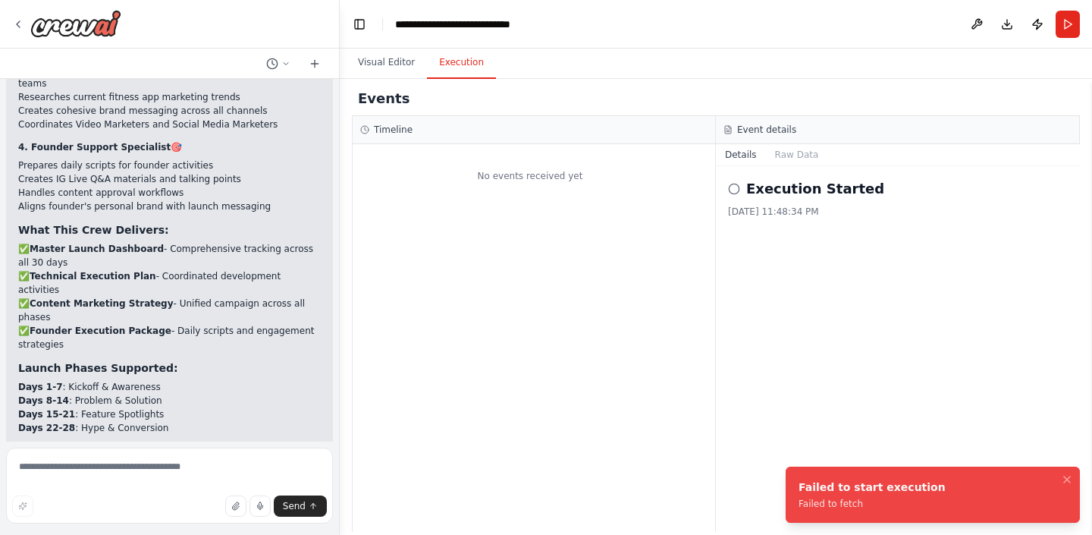
click at [737, 183] on icon at bounding box center [734, 189] width 12 height 12
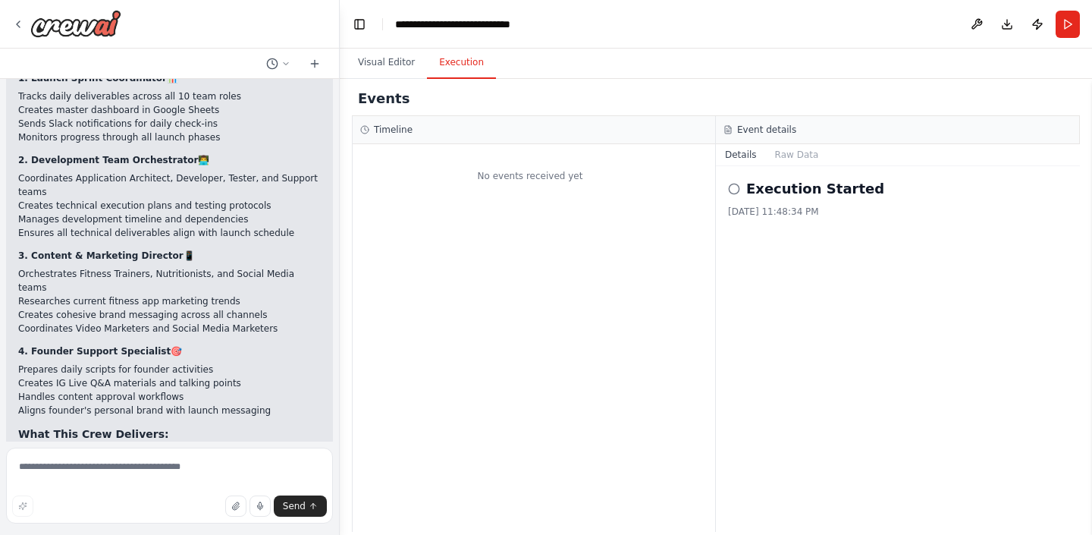
scroll to position [4652, 0]
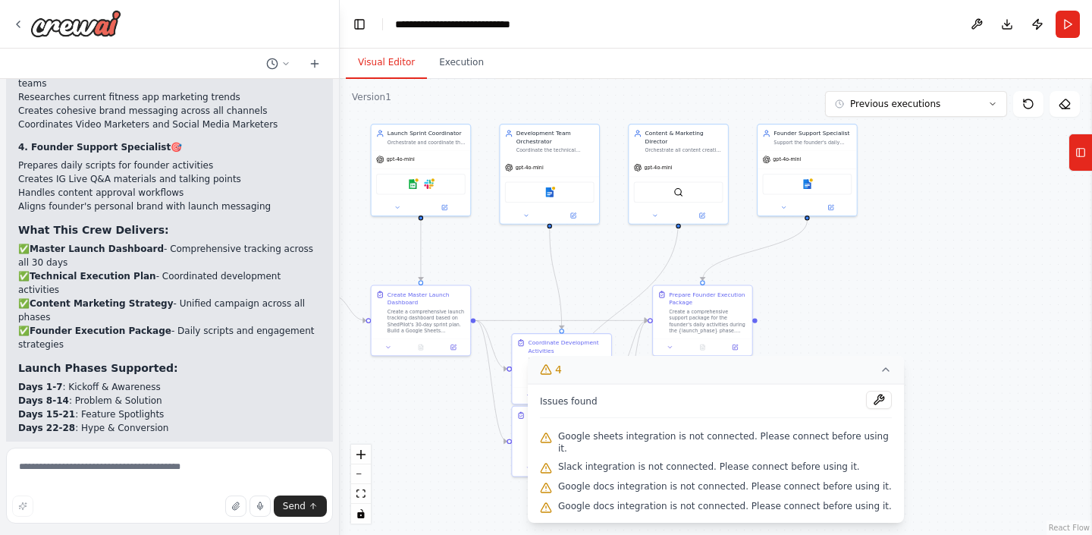
click at [381, 61] on button "Visual Editor" at bounding box center [386, 63] width 81 height 32
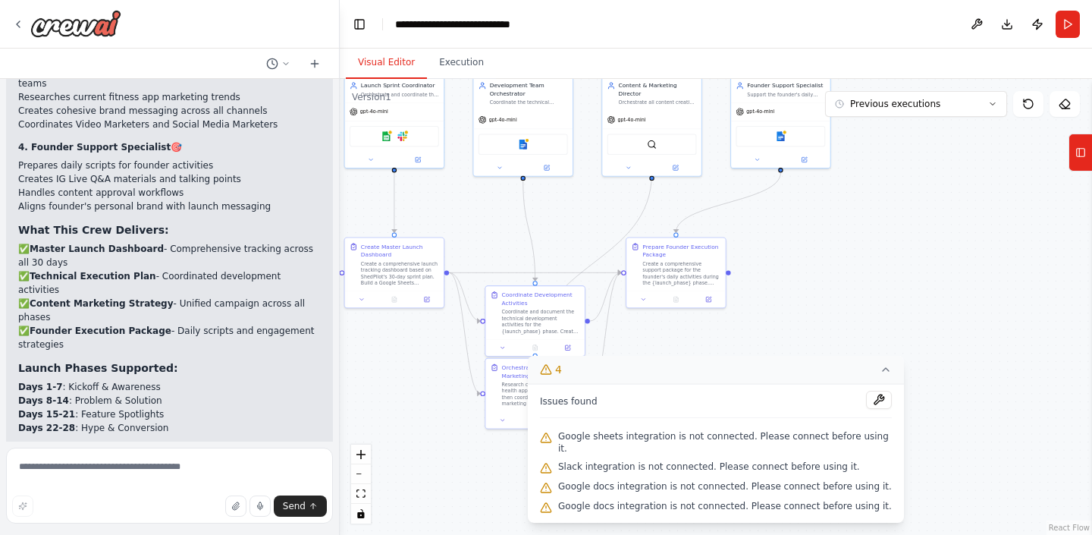
drag, startPoint x: 486, startPoint y: 238, endPoint x: 461, endPoint y: 193, distance: 51.9
click at [461, 193] on div ".deletable-edge-delete-btn { width: 20px; height: 20px; border: 0px solid #ffff…" at bounding box center [716, 307] width 752 height 456
click at [552, 375] on icon at bounding box center [546, 369] width 12 height 12
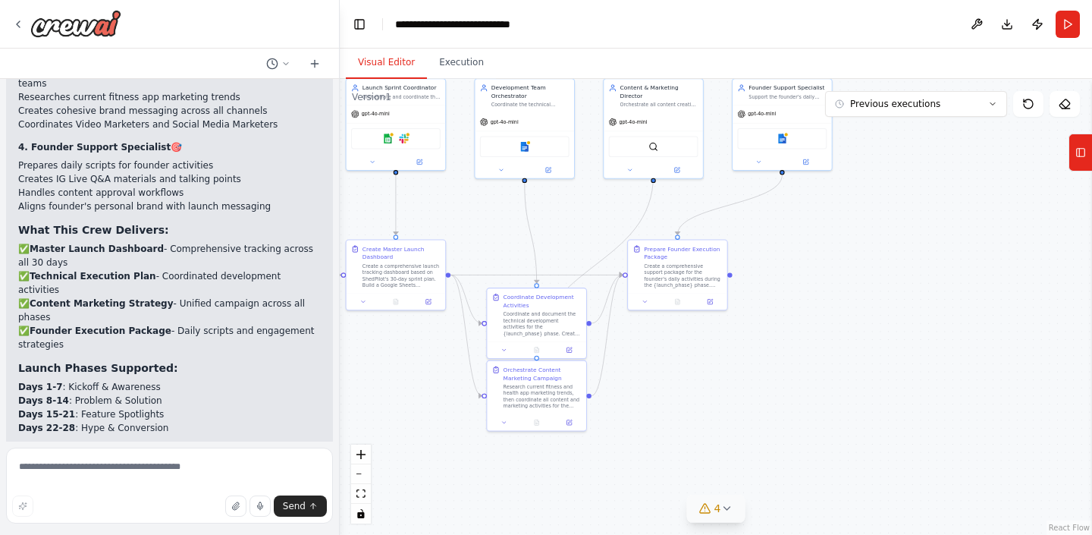
click at [699, 507] on icon at bounding box center [705, 508] width 12 height 12
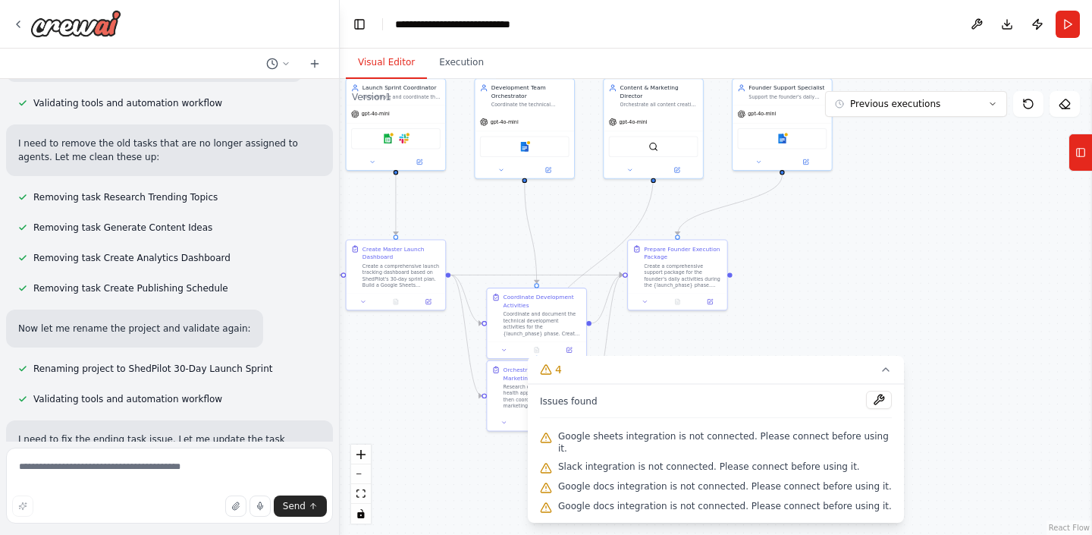
scroll to position [3357, 0]
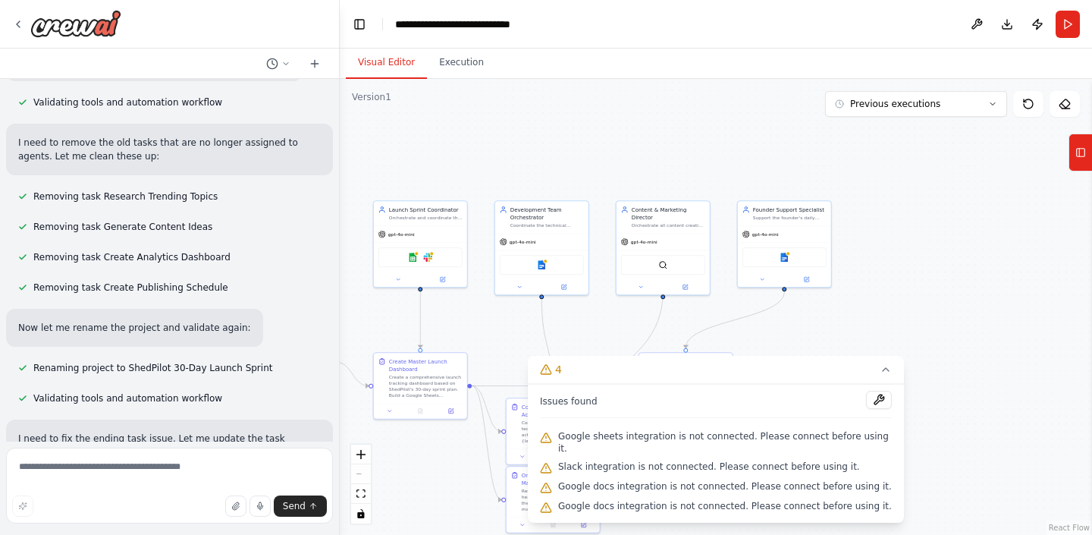
drag, startPoint x: 511, startPoint y: 214, endPoint x: 525, endPoint y: 328, distance: 114.6
click at [527, 329] on div ".deletable-edge-delete-btn { width: 20px; height: 20px; border: 0px solid #ffff…" at bounding box center [716, 307] width 752 height 456
click at [519, 234] on div "gpt-4o-mini" at bounding box center [539, 240] width 93 height 17
click at [521, 215] on div "Development Team Orchestrator" at bounding box center [545, 211] width 74 height 15
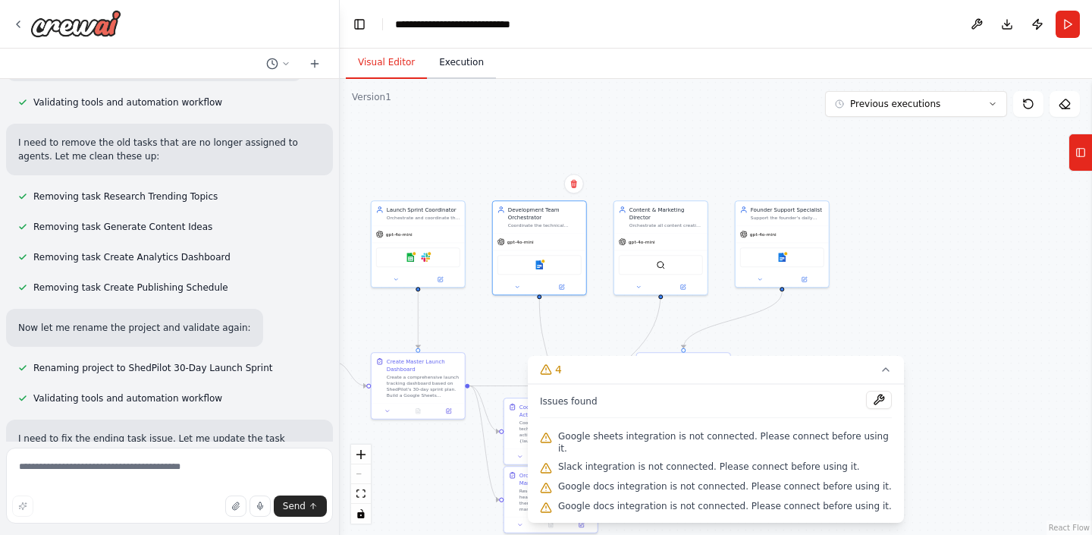
click at [466, 67] on button "Execution" at bounding box center [461, 63] width 69 height 32
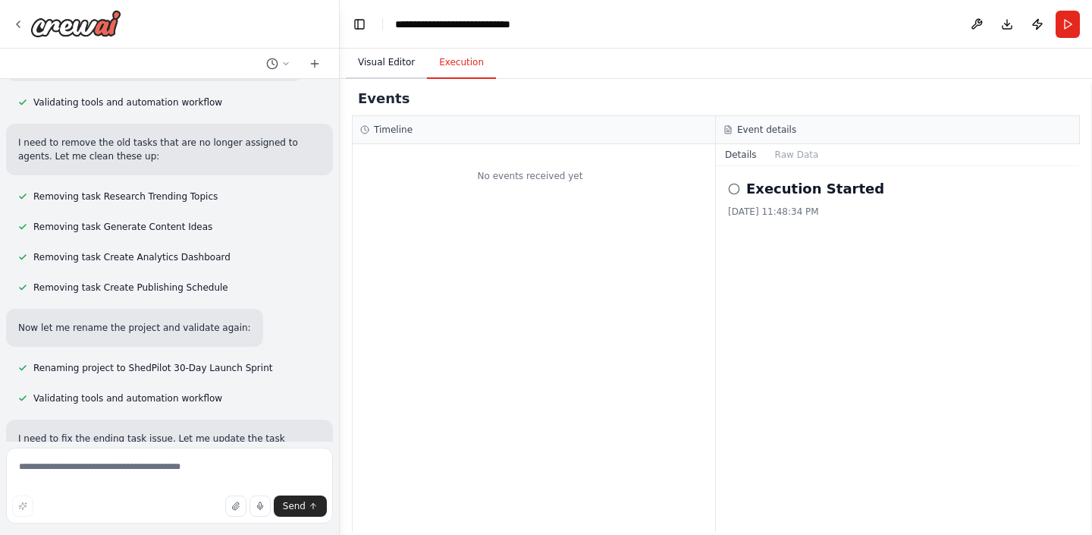
click at [371, 61] on button "Visual Editor" at bounding box center [386, 63] width 81 height 32
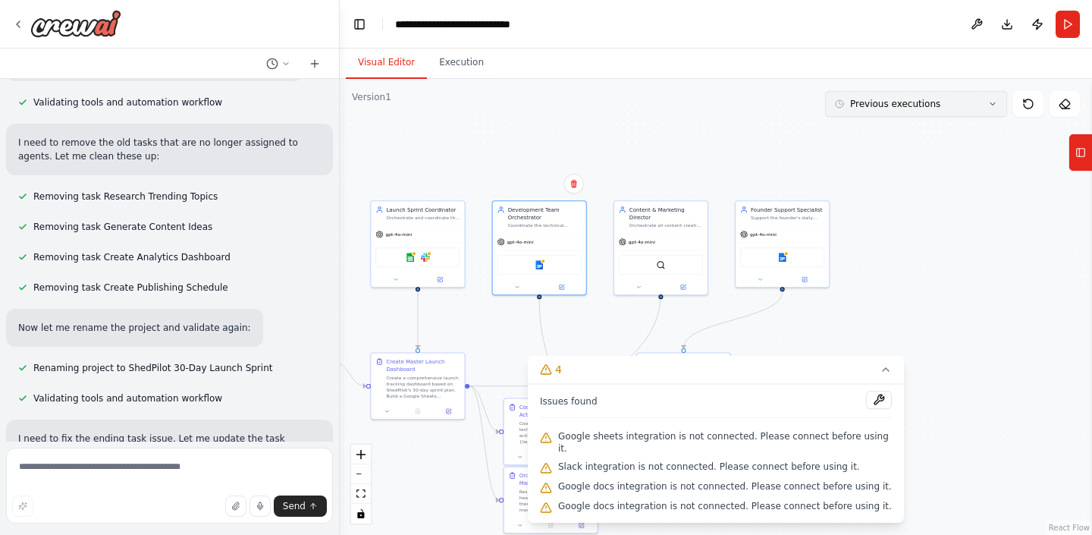
click at [886, 112] on button "Previous executions" at bounding box center [916, 104] width 182 height 26
click at [886, 111] on button "Previous executions" at bounding box center [916, 104] width 182 height 26
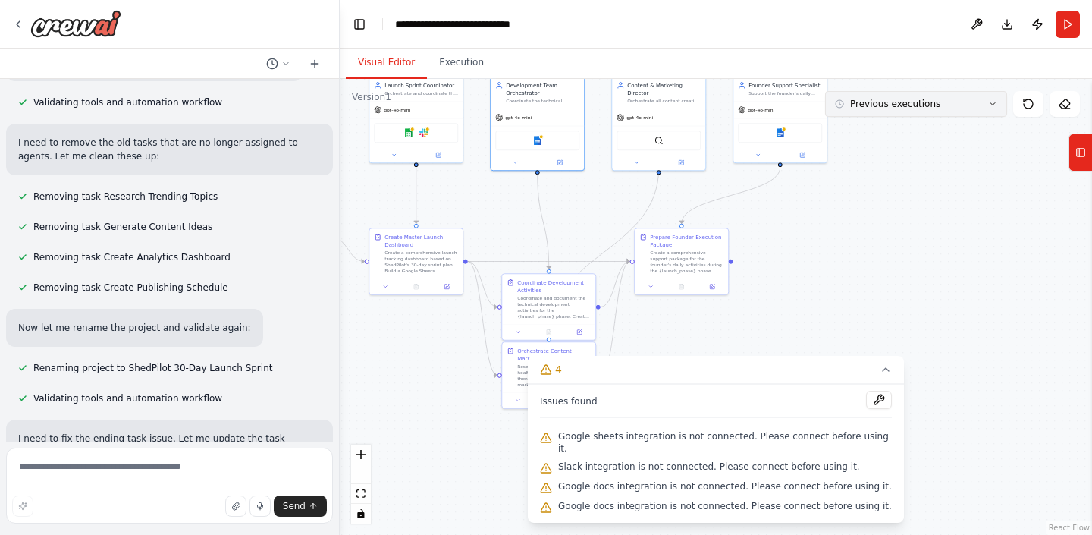
drag, startPoint x: 874, startPoint y: 230, endPoint x: 867, endPoint y: 114, distance: 116.2
click at [867, 114] on div "Version 1 Previous executions Show Tools Hide Agents .deletable-edge-delete-btn…" at bounding box center [716, 307] width 752 height 456
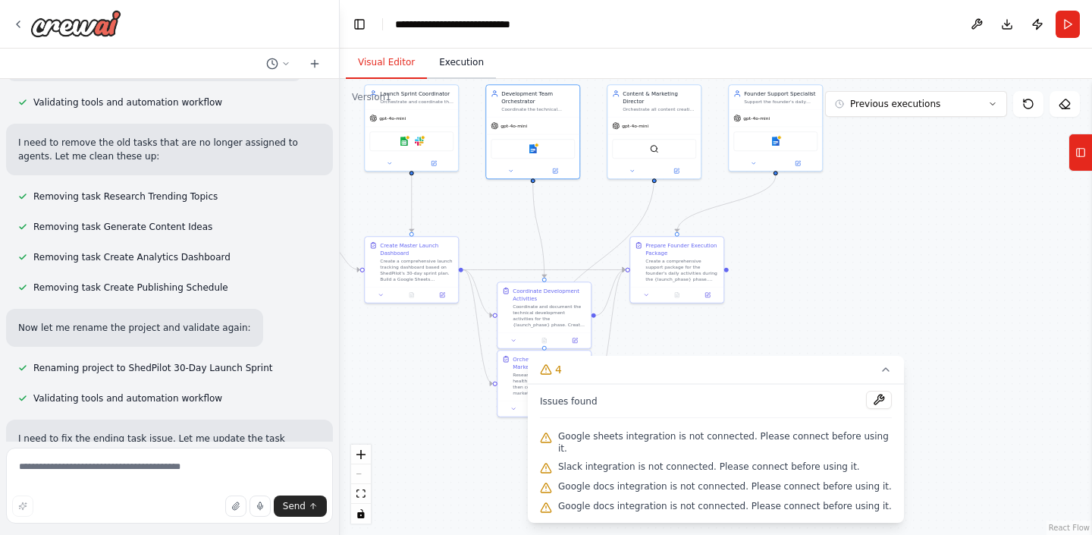
click at [457, 63] on button "Execution" at bounding box center [461, 63] width 69 height 32
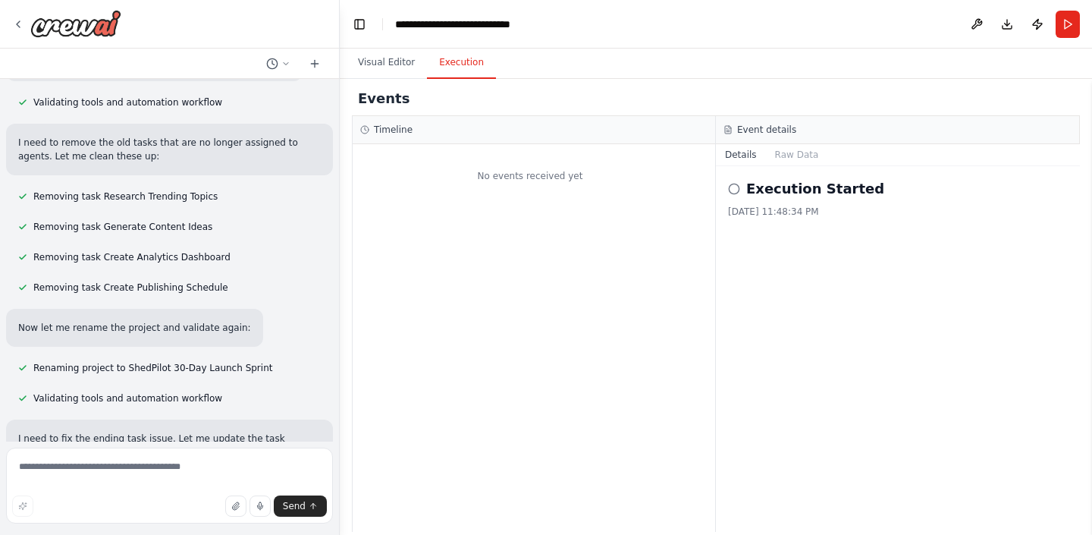
click at [726, 195] on div "Execution Started [DATE] 11:48:34 PM" at bounding box center [898, 348] width 364 height 365
click at [741, 190] on div "Execution Started" at bounding box center [898, 188] width 340 height 21
click at [1073, 24] on button "Run" at bounding box center [1067, 24] width 24 height 27
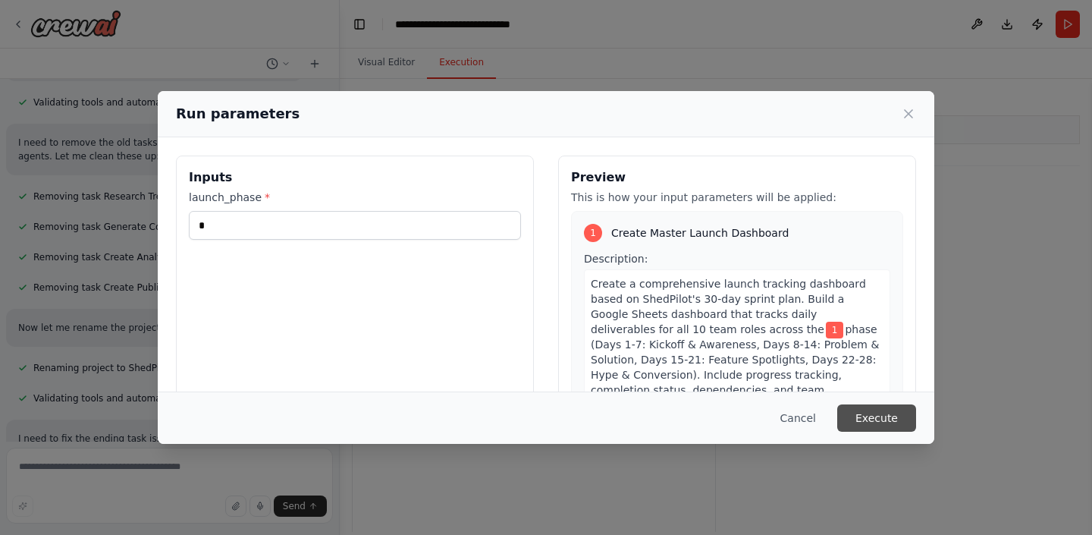
click at [857, 413] on button "Execute" at bounding box center [876, 417] width 79 height 27
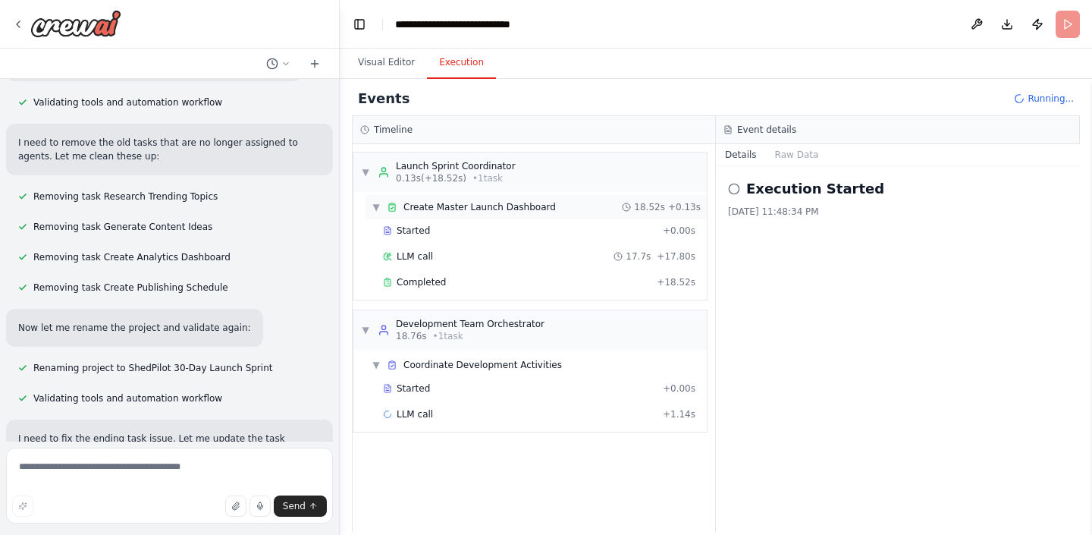
click at [437, 205] on span "Create Master Launch Dashboard" at bounding box center [479, 207] width 152 height 12
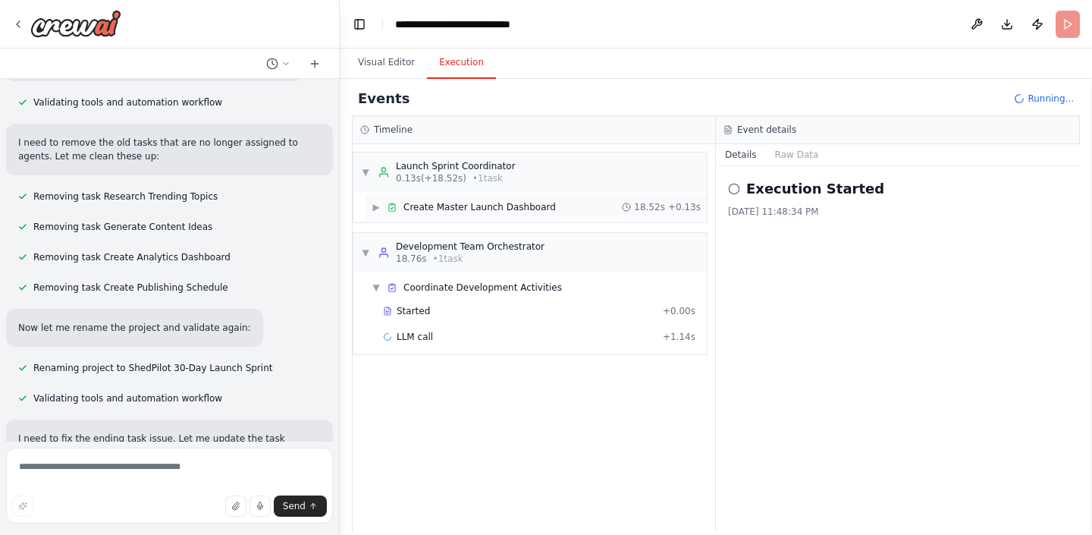
click at [441, 205] on span "Create Master Launch Dashboard" at bounding box center [479, 207] width 152 height 12
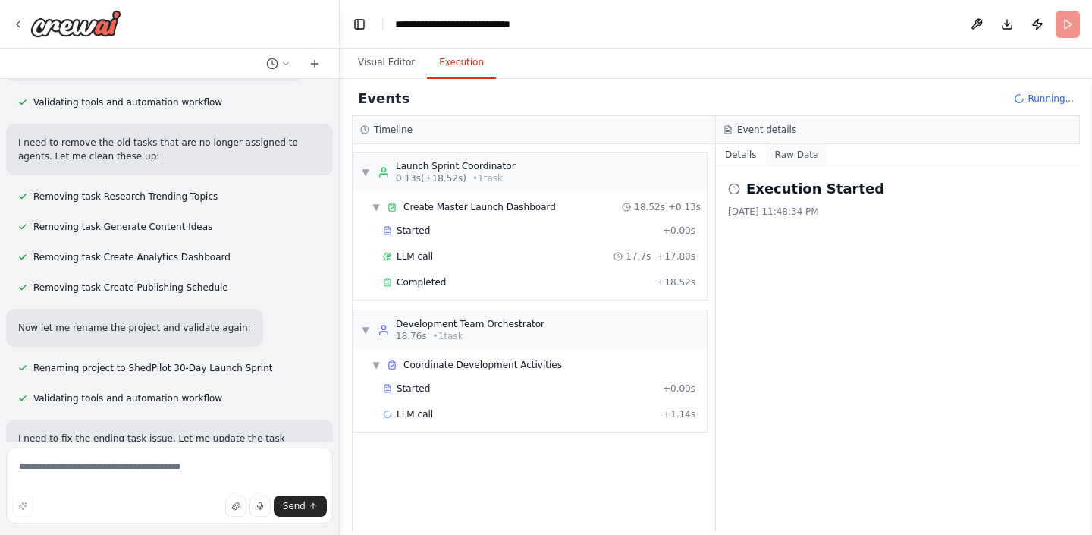
click at [783, 157] on button "Raw Data" at bounding box center [797, 154] width 62 height 21
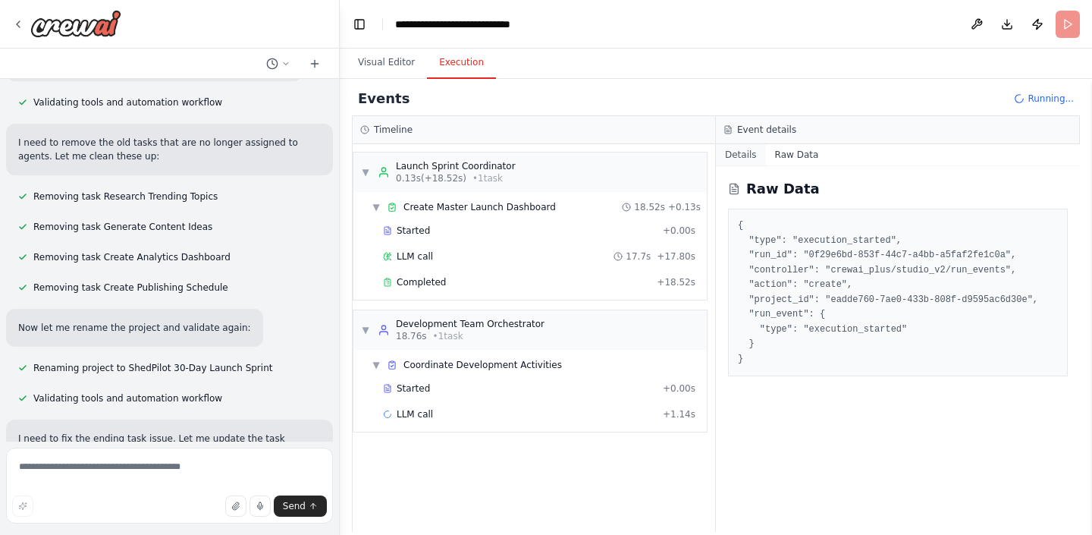
click at [748, 161] on button "Details" at bounding box center [741, 154] width 50 height 21
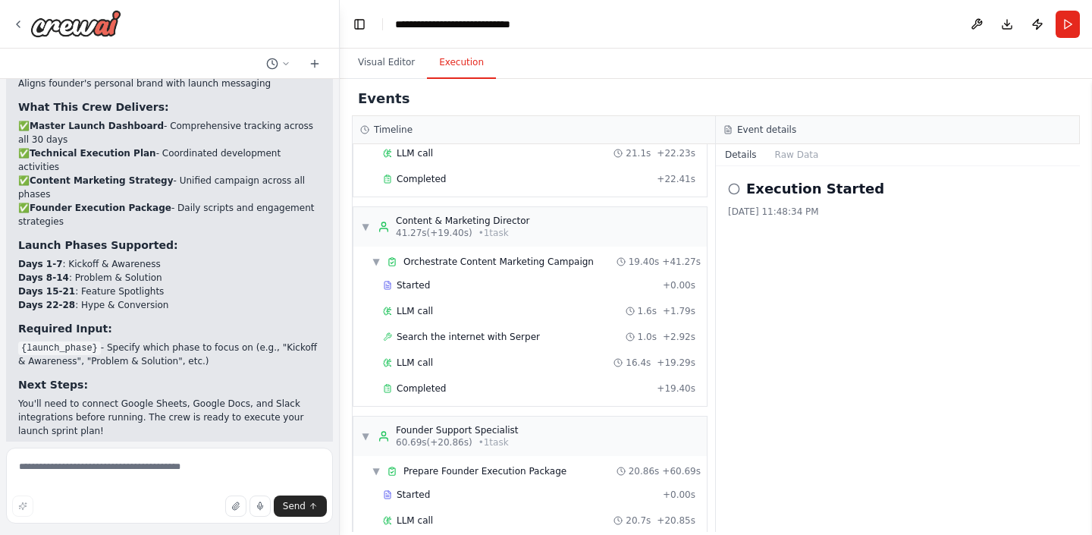
scroll to position [310, 0]
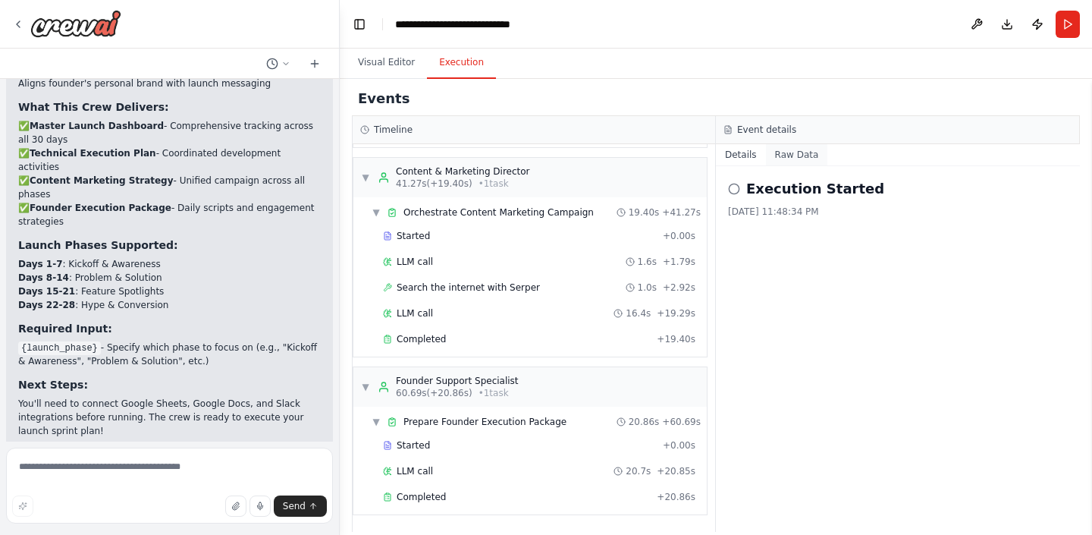
click at [786, 149] on button "Raw Data" at bounding box center [797, 154] width 62 height 21
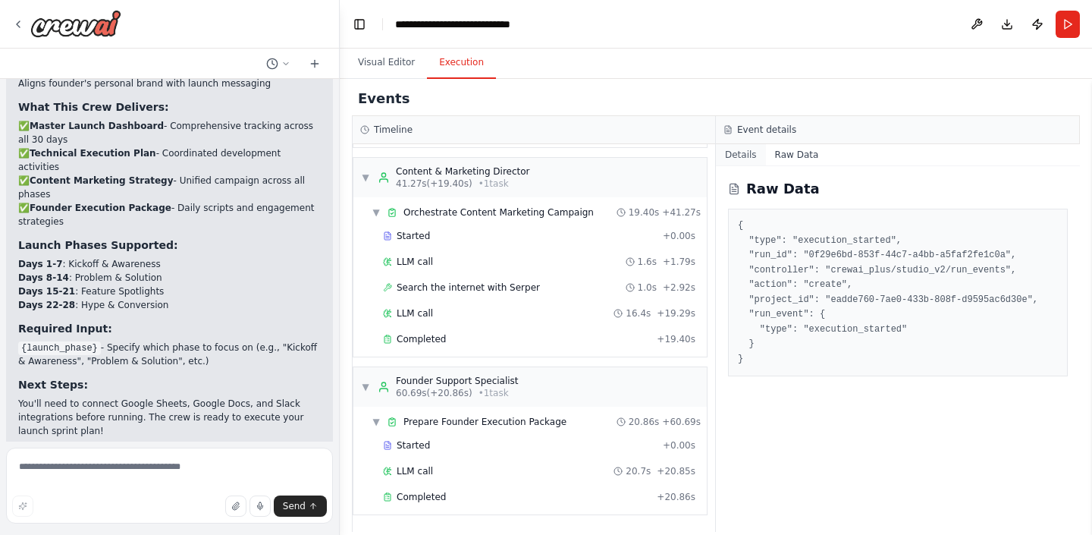
click at [752, 149] on button "Details" at bounding box center [741, 154] width 50 height 21
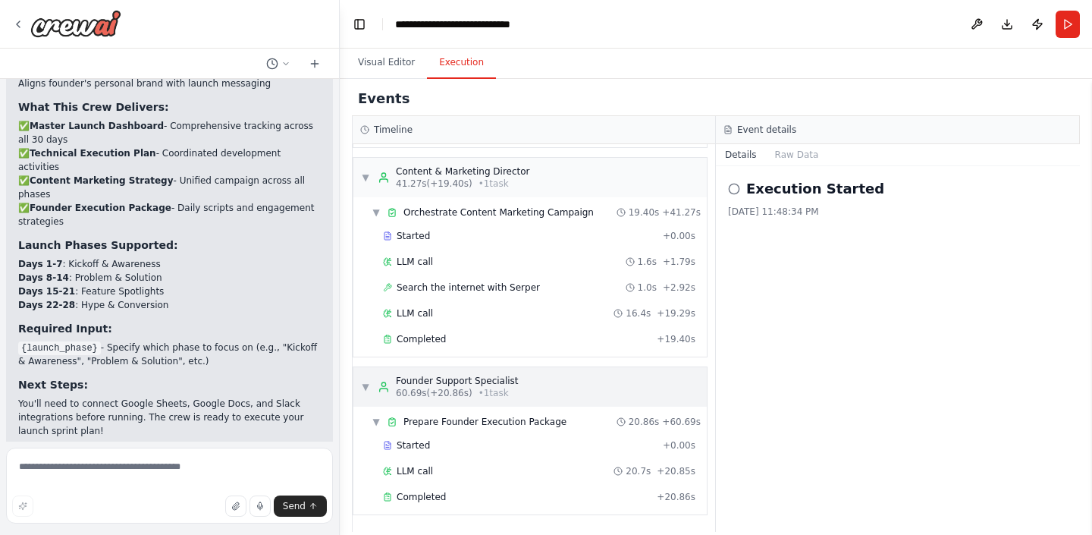
click at [368, 384] on span "▼" at bounding box center [365, 387] width 9 height 12
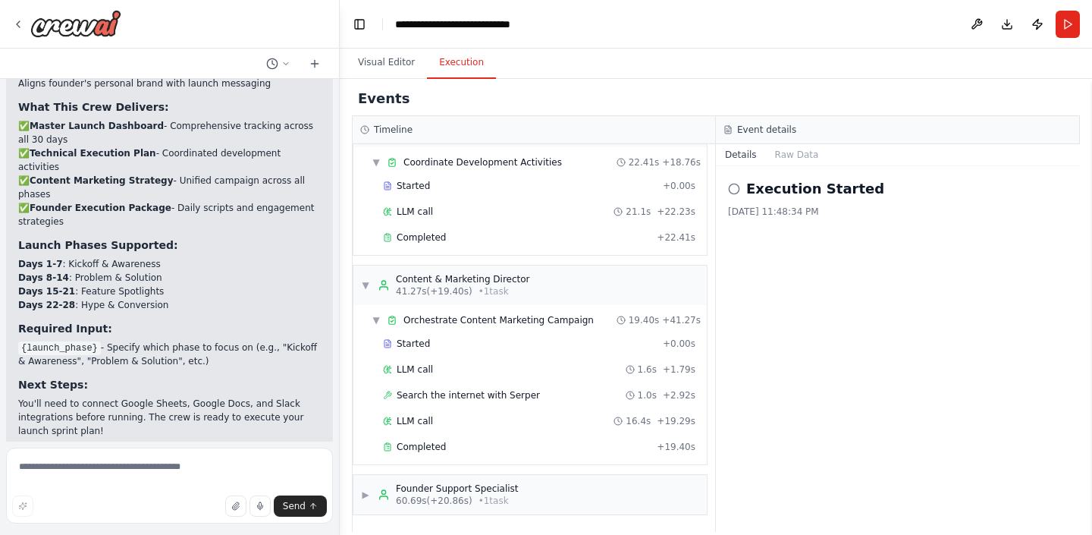
scroll to position [202, 0]
click at [364, 486] on div "▶ Founder Support Specialist 60.69s (+20.86s) • 1 task" at bounding box center [440, 494] width 158 height 24
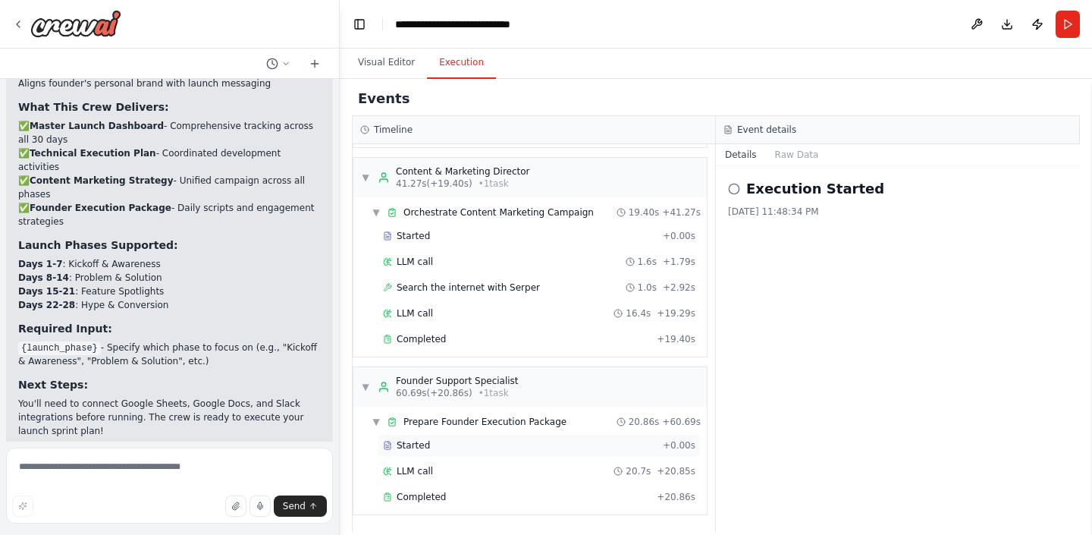
click at [491, 438] on div "Started + 0.00s" at bounding box center [539, 445] width 323 height 23
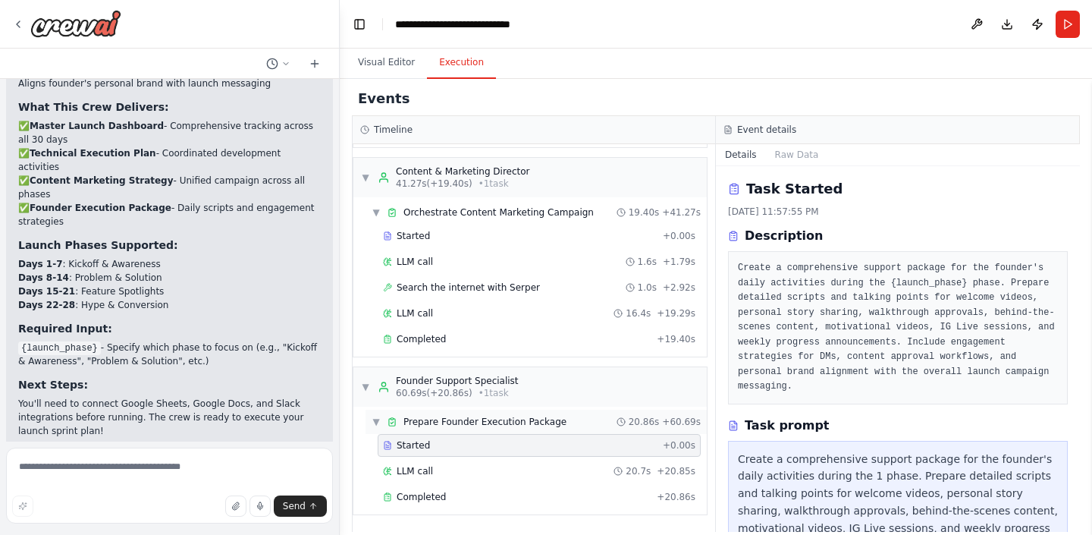
click at [497, 426] on span "Prepare Founder Execution Package" at bounding box center [484, 422] width 163 height 12
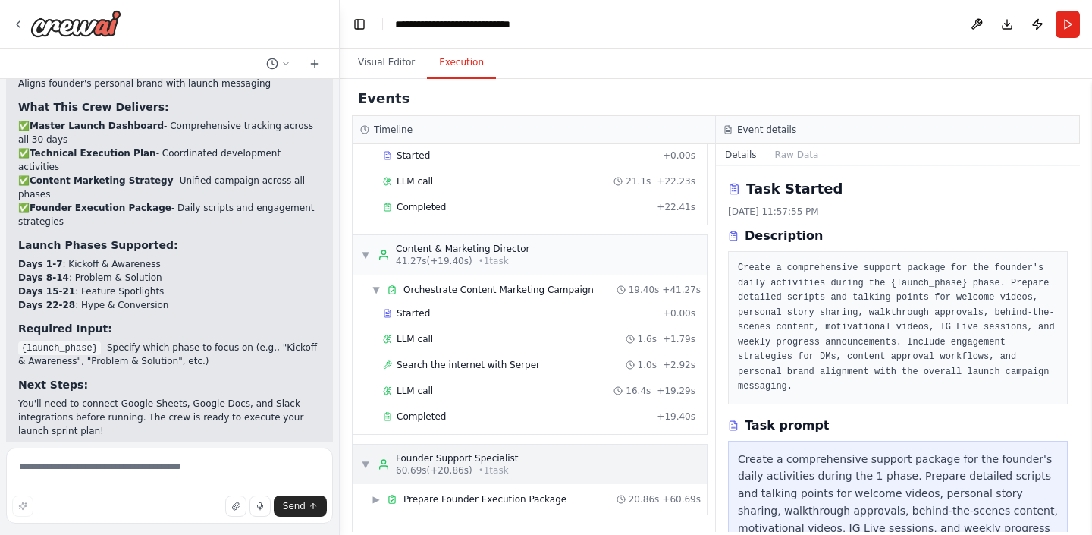
click at [495, 464] on span "• 1 task" at bounding box center [493, 470] width 30 height 12
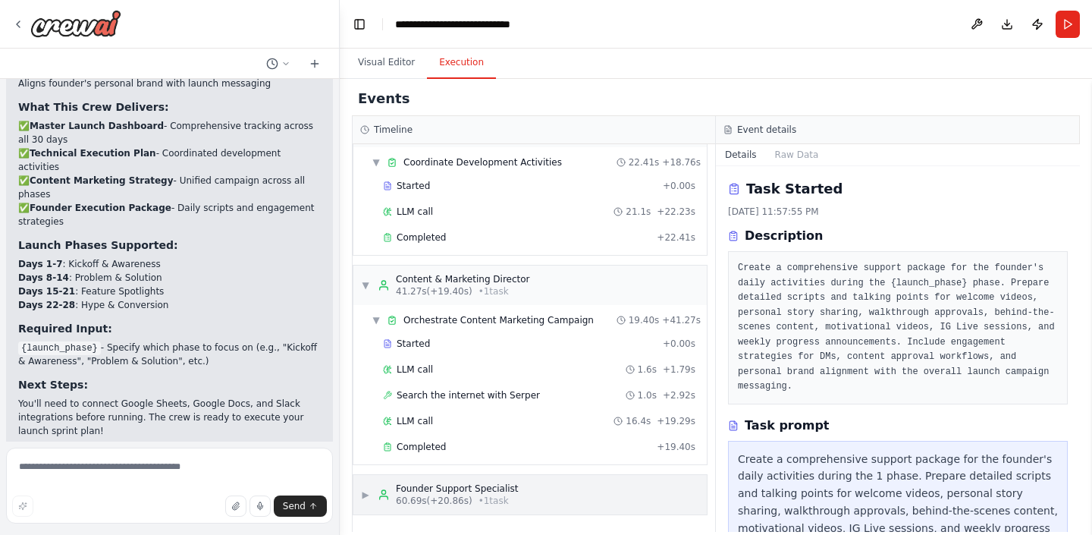
click at [365, 499] on span "▶" at bounding box center [365, 494] width 9 height 12
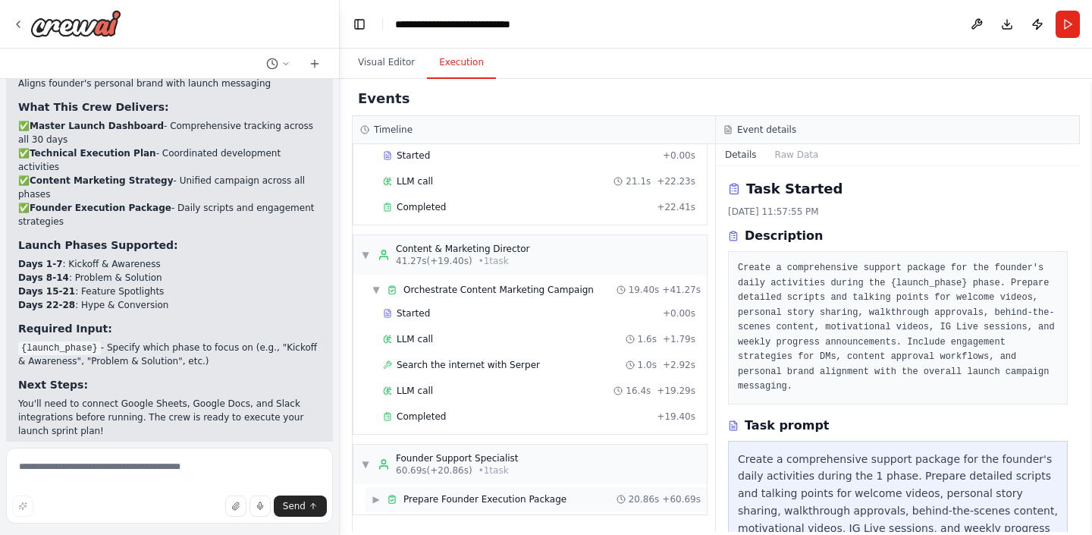
click at [381, 501] on div "▶ Prepare Founder Execution Package" at bounding box center [469, 499] width 195 height 12
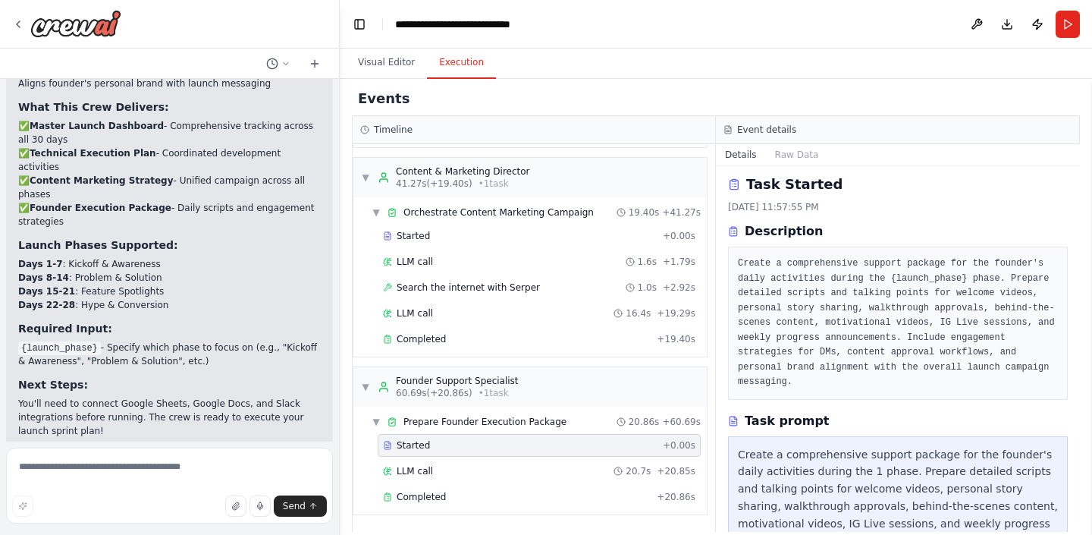
scroll to position [0, 0]
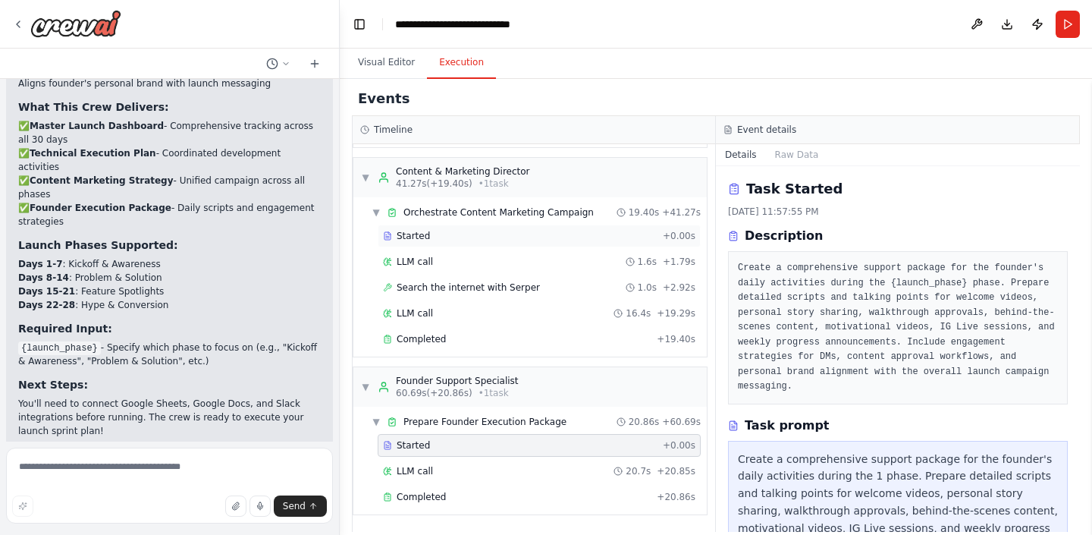
click at [535, 242] on div "Started + 0.00s" at bounding box center [539, 235] width 323 height 23
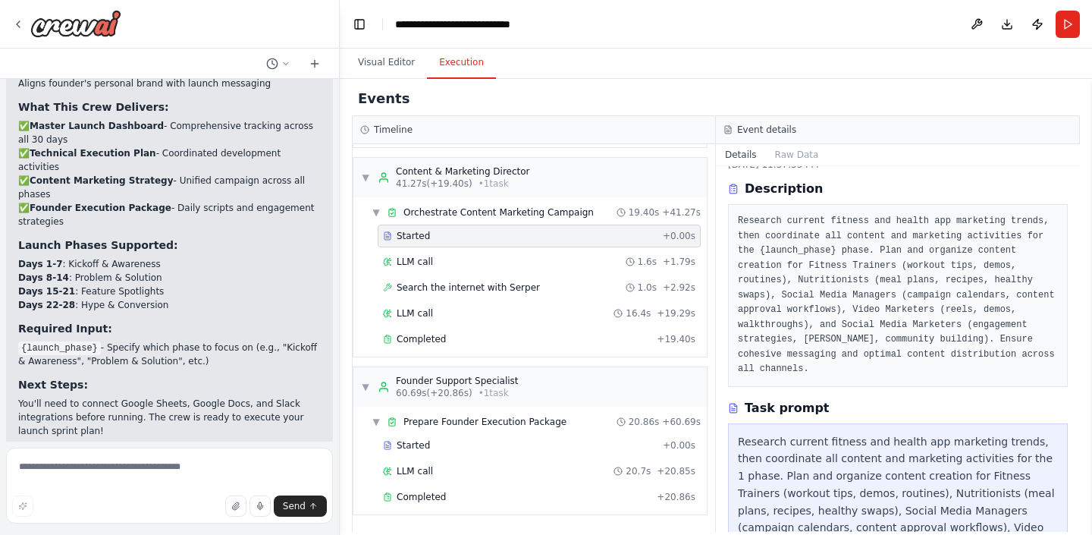
scroll to position [49, 0]
